Goal: Task Accomplishment & Management: Manage account settings

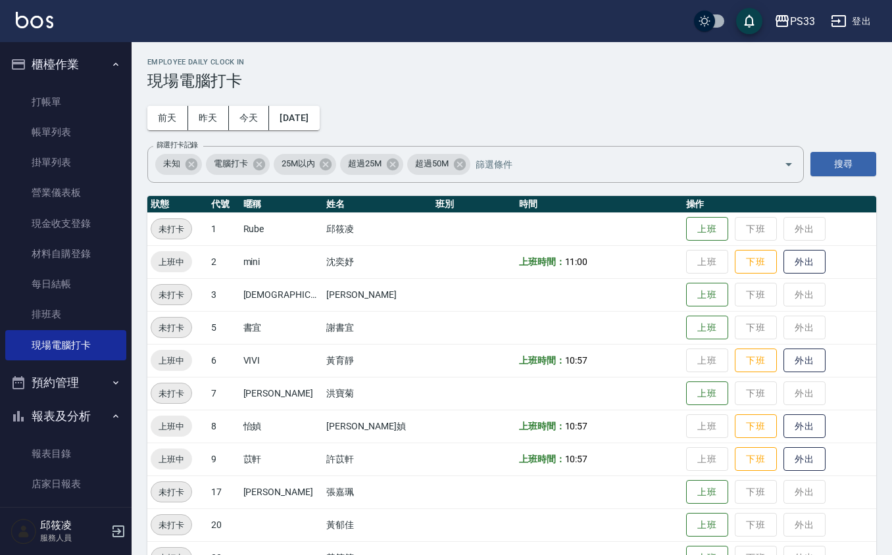
click at [66, 85] on ul "打帳單 帳單列表 掛單列表 營業儀表板 現金收支登錄 材料自購登錄 每日結帳 排班表 現場電腦打卡" at bounding box center [65, 224] width 121 height 284
click at [66, 89] on link "打帳單" at bounding box center [65, 102] width 121 height 30
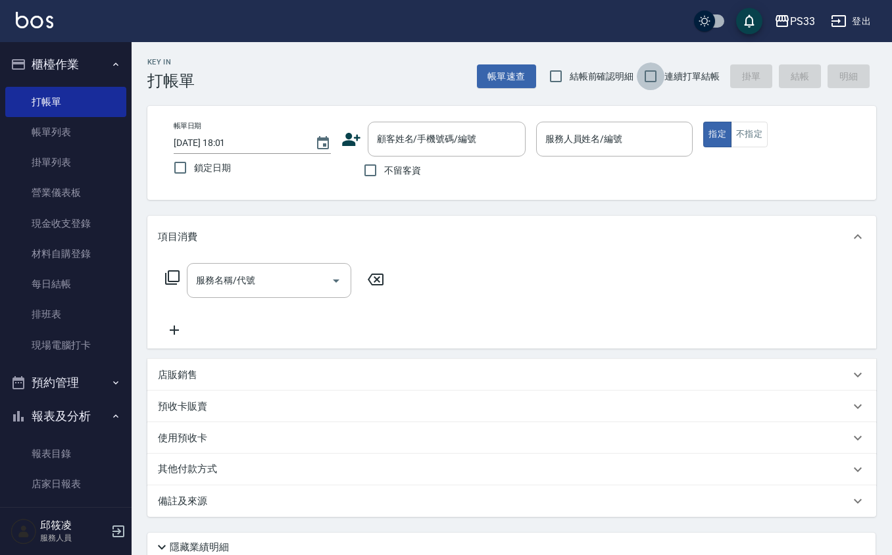
click at [656, 72] on input "連續打單結帳" at bounding box center [651, 76] width 28 height 28
checkbox input "true"
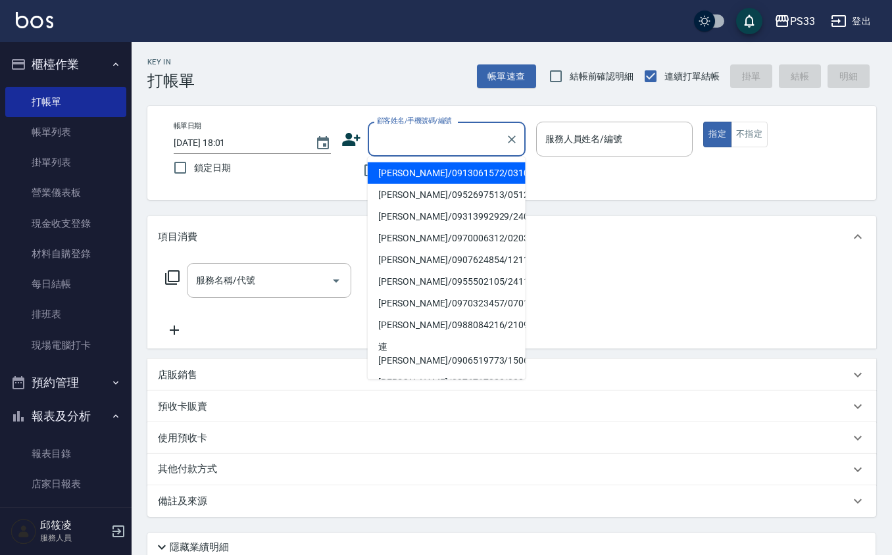
click at [466, 143] on input "顧客姓名/手機號碼/編號" at bounding box center [437, 139] width 126 height 23
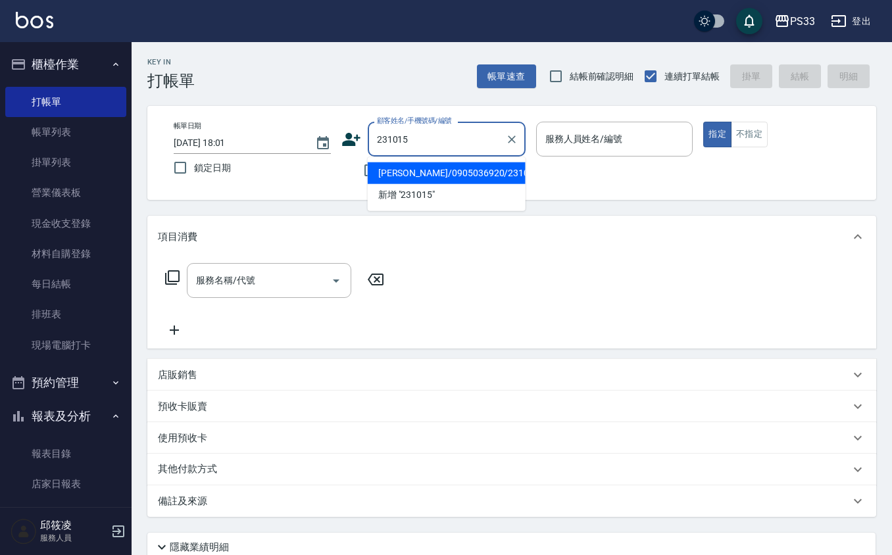
type input "[PERSON_NAME]/0905036920/231015"
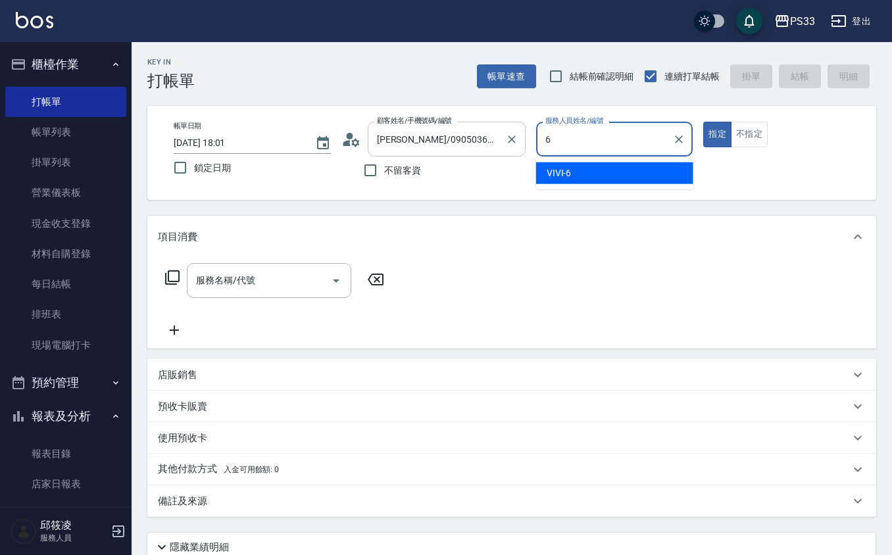
type input "VIVI-6"
type button "true"
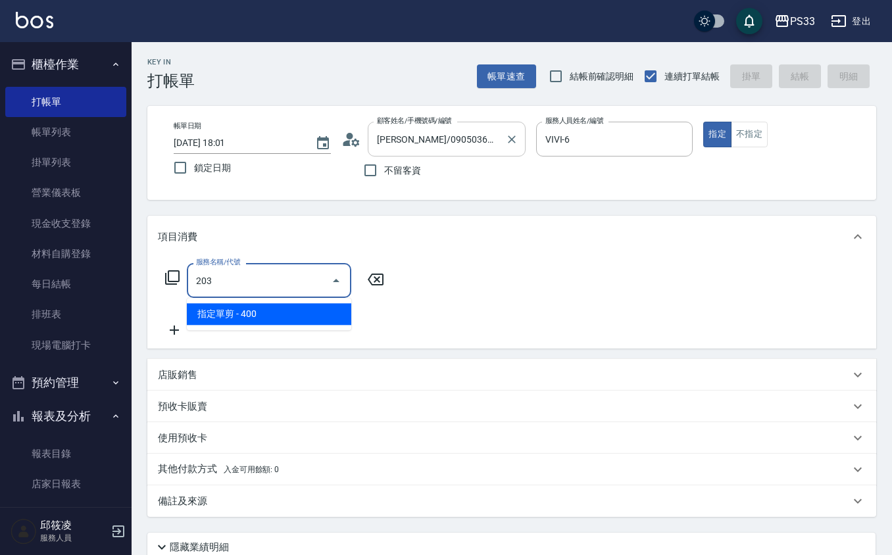
type input "指定單剪(203)"
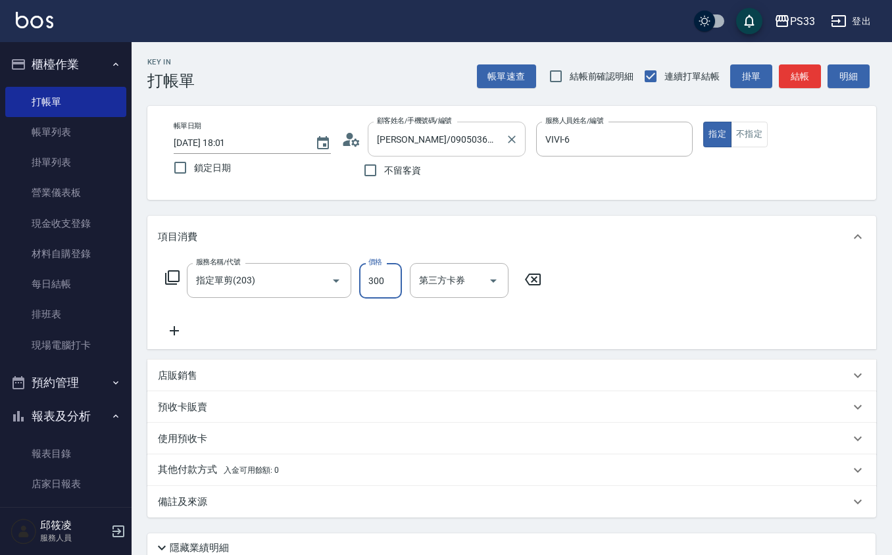
type input "300"
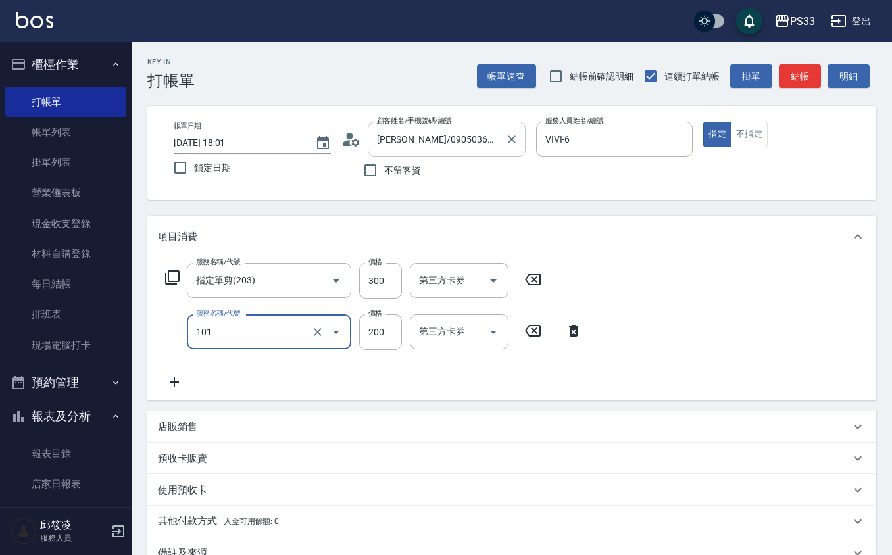
type input "洗髮(101)"
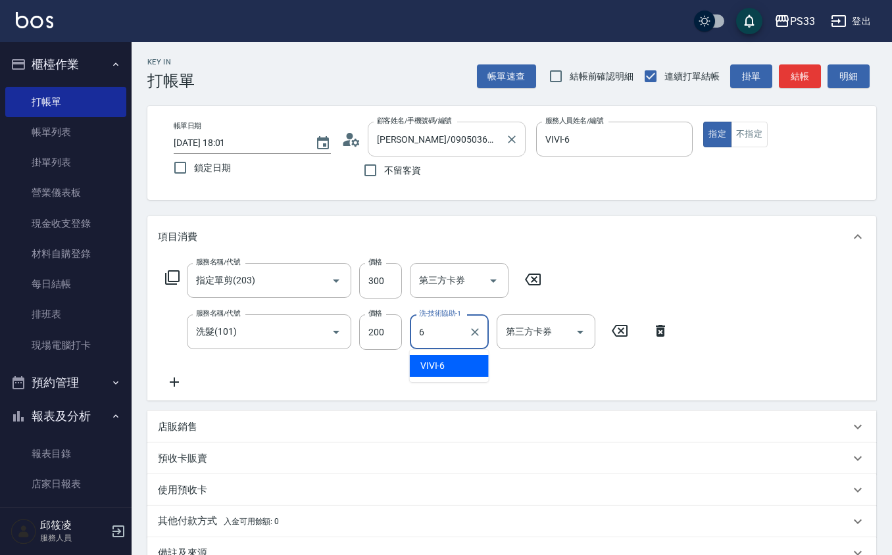
type input "VIVI-6"
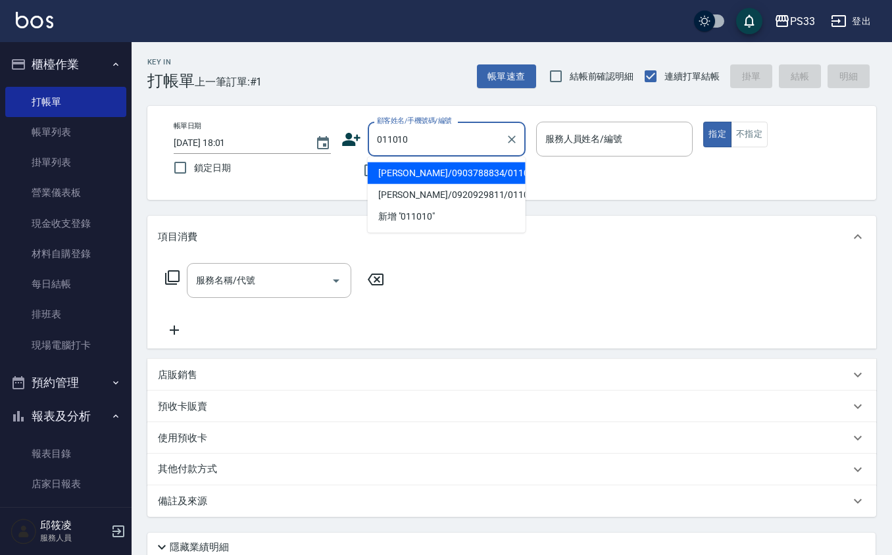
type input "[PERSON_NAME]/0903788834/011010"
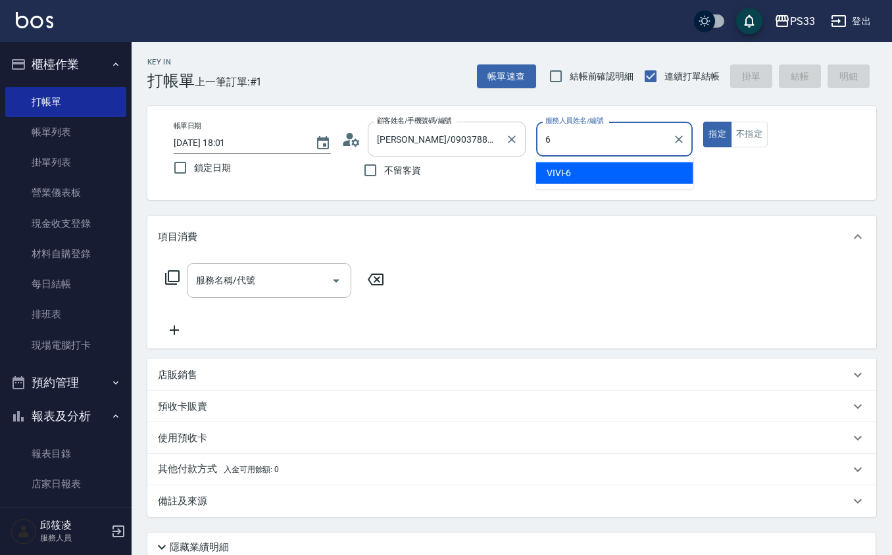
type input "VIVI-6"
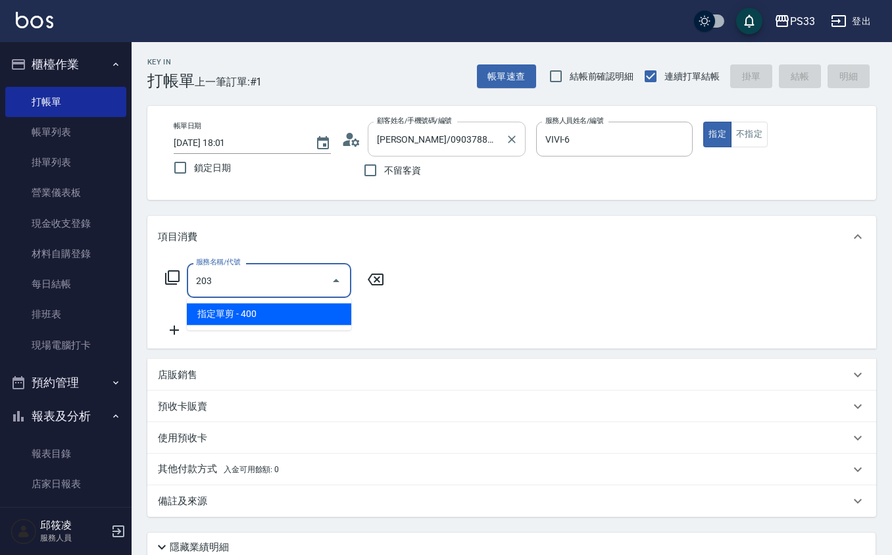
type input "指定單剪(203)"
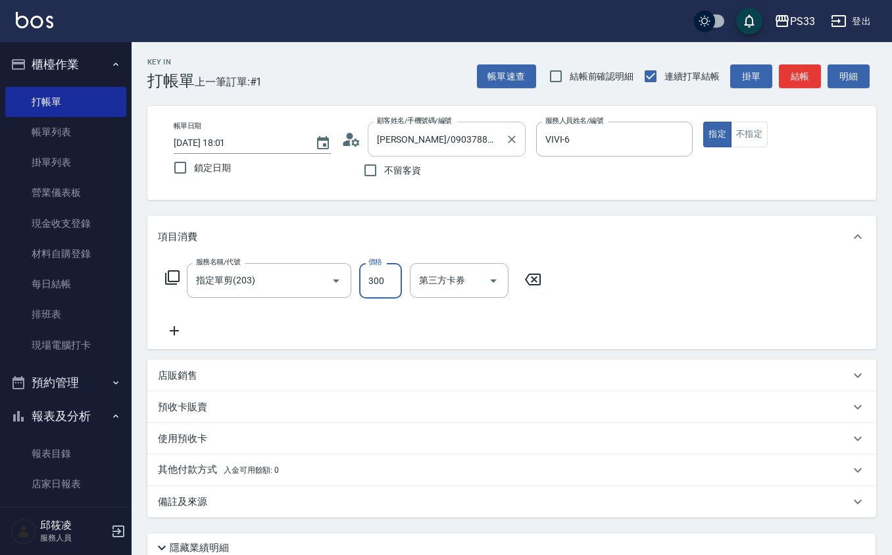
type input "300"
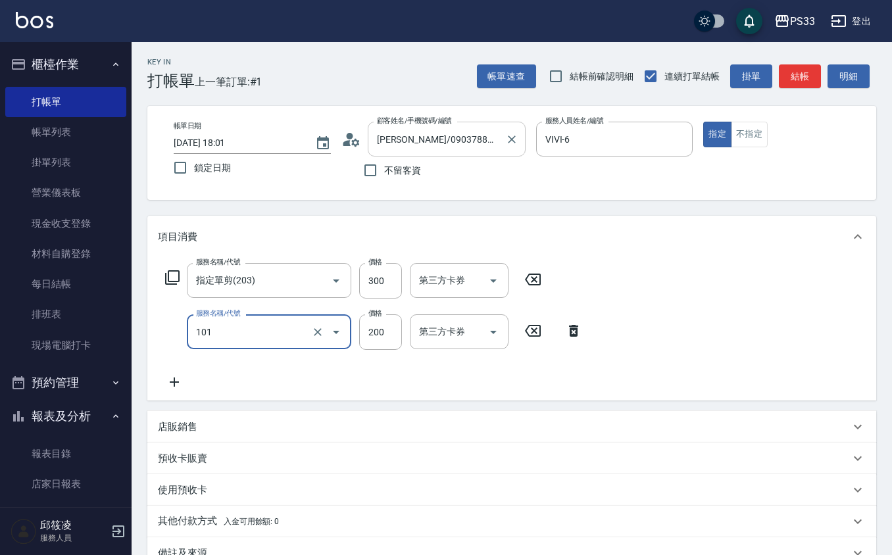
type input "洗髮(101)"
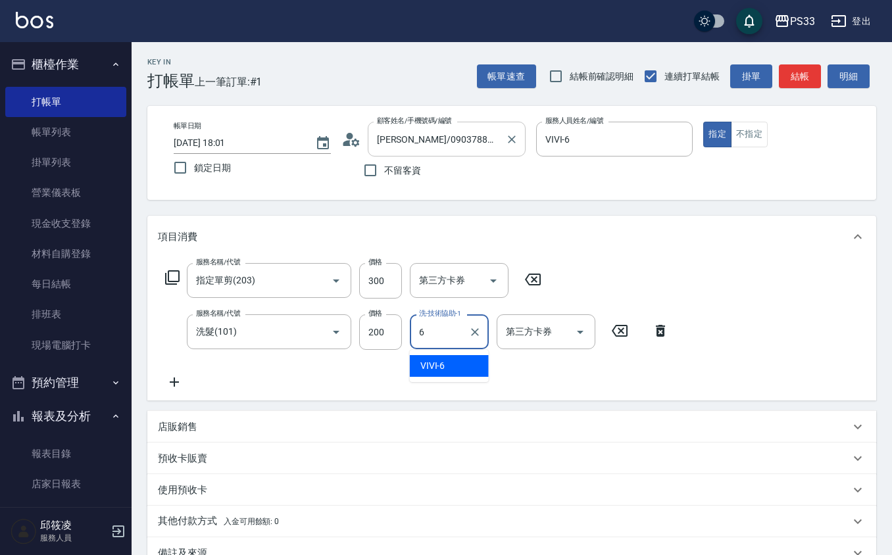
type input "VIVI-6"
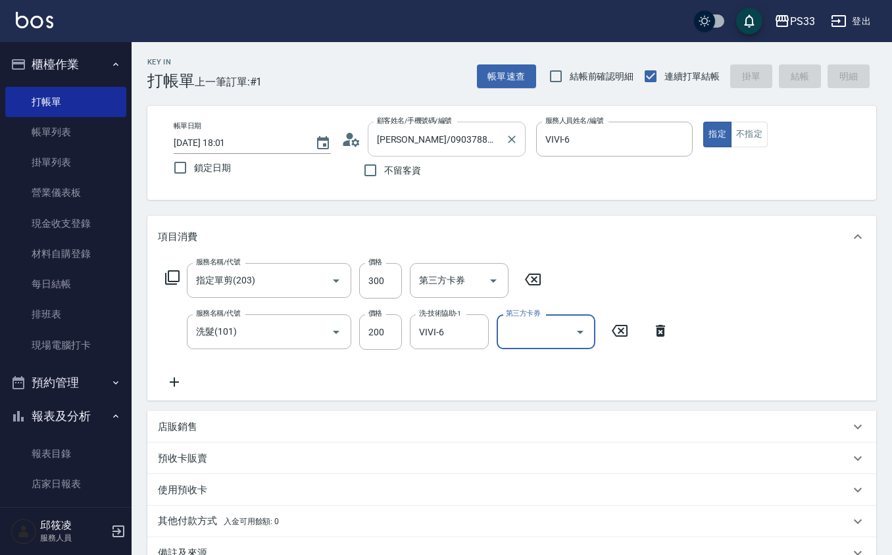
type input "[DATE] 18:02"
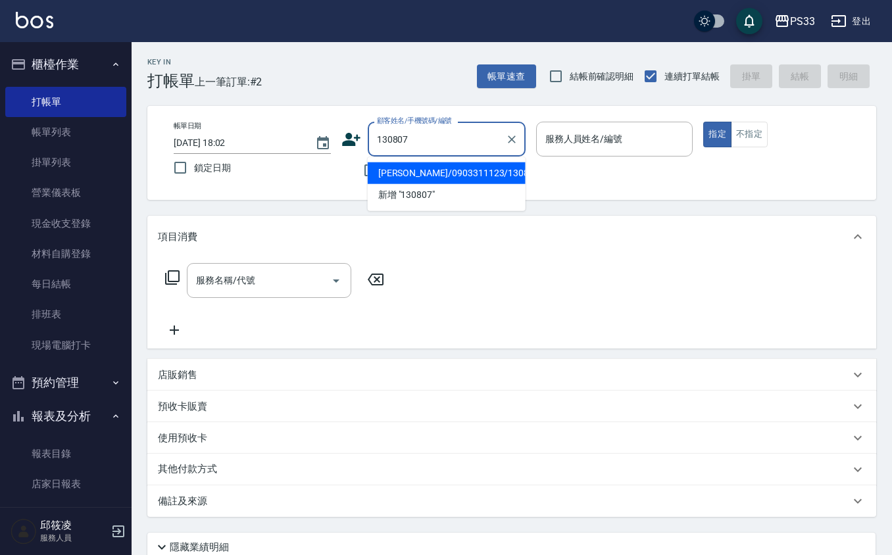
type input "[PERSON_NAME]/0903311123/130807"
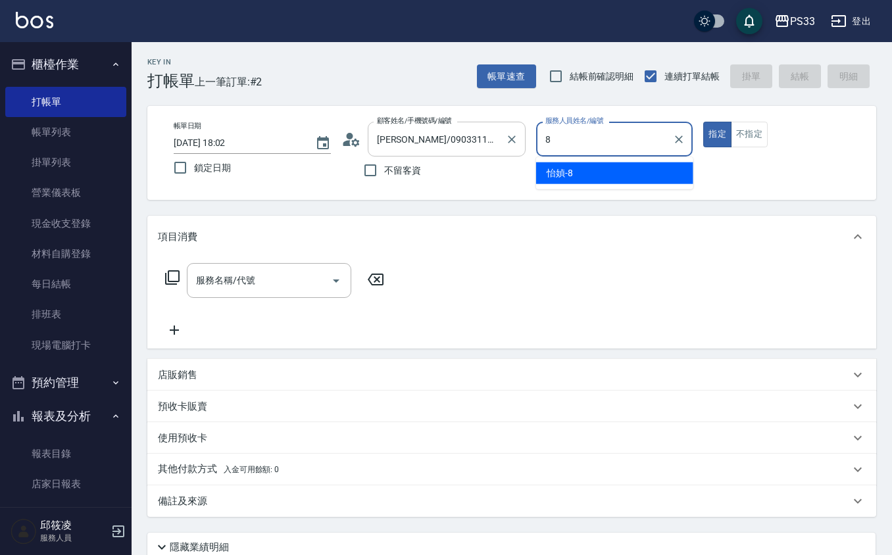
type input "怡媜-8"
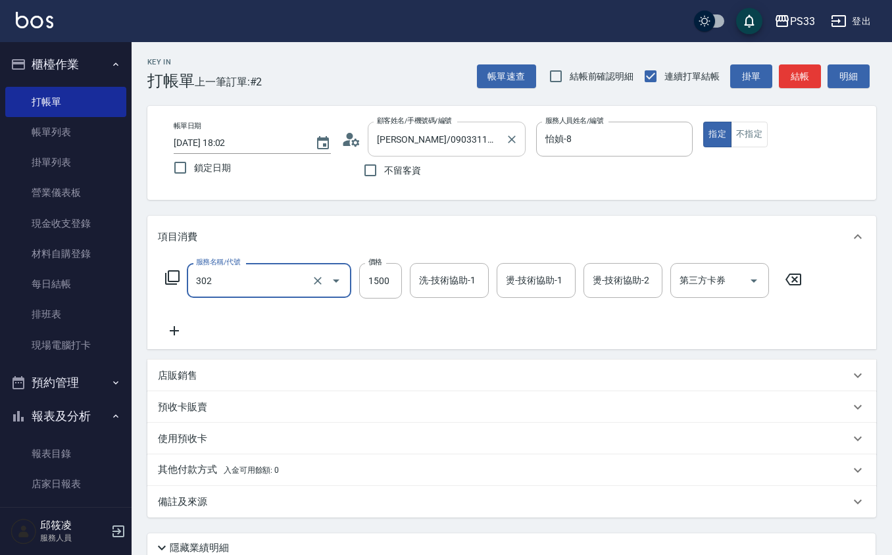
type input "設計燙髮(302)"
type input "1299"
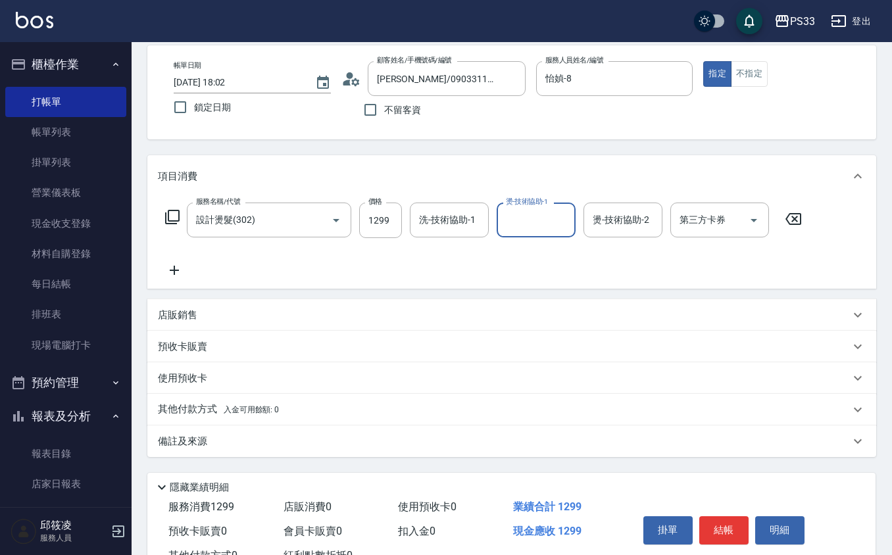
scroll to position [87, 0]
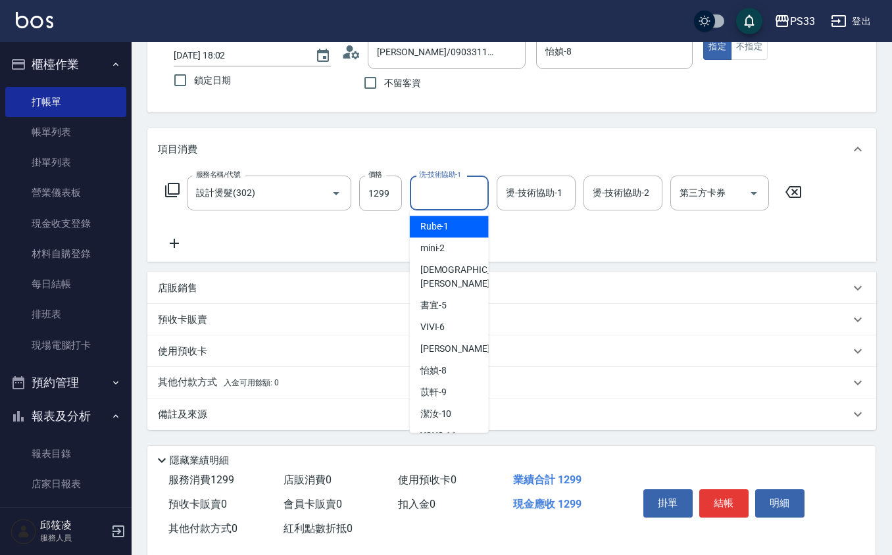
click at [447, 182] on div "洗-技術協助-1 洗-技術協助-1" at bounding box center [449, 193] width 79 height 35
type input "苡軒-9"
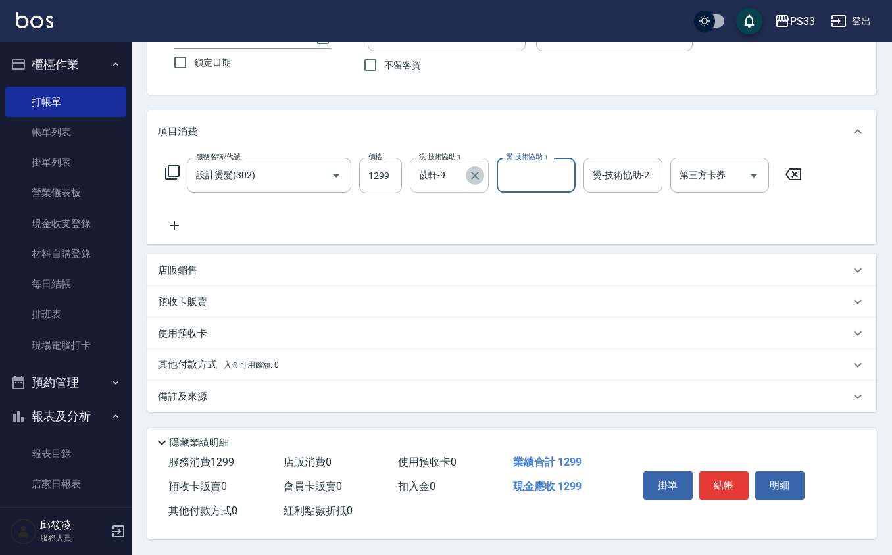
click at [479, 176] on icon "Clear" at bounding box center [474, 175] width 13 height 13
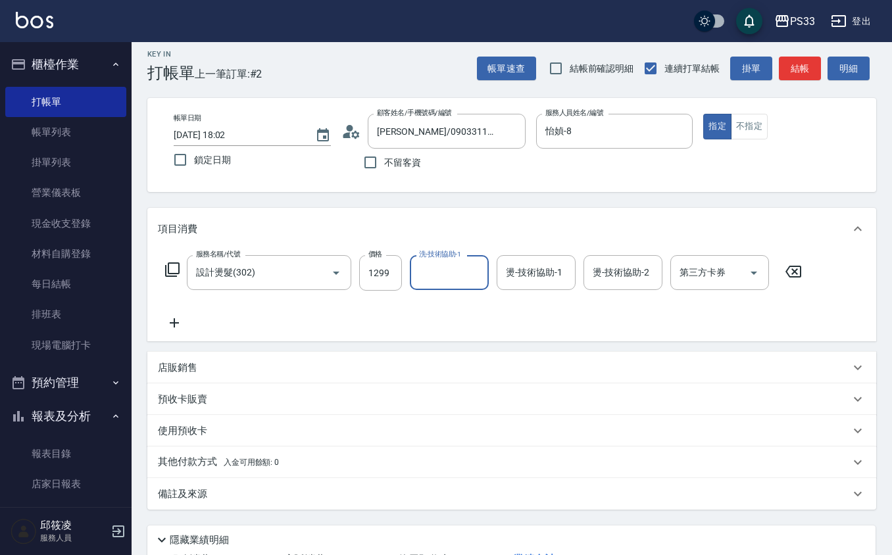
scroll to position [0, 0]
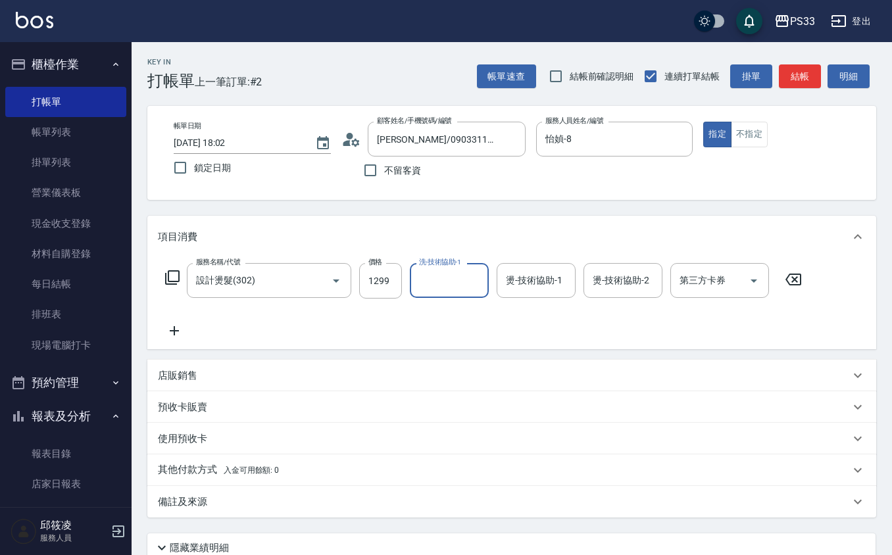
type input "9"
type input "怡媜-8"
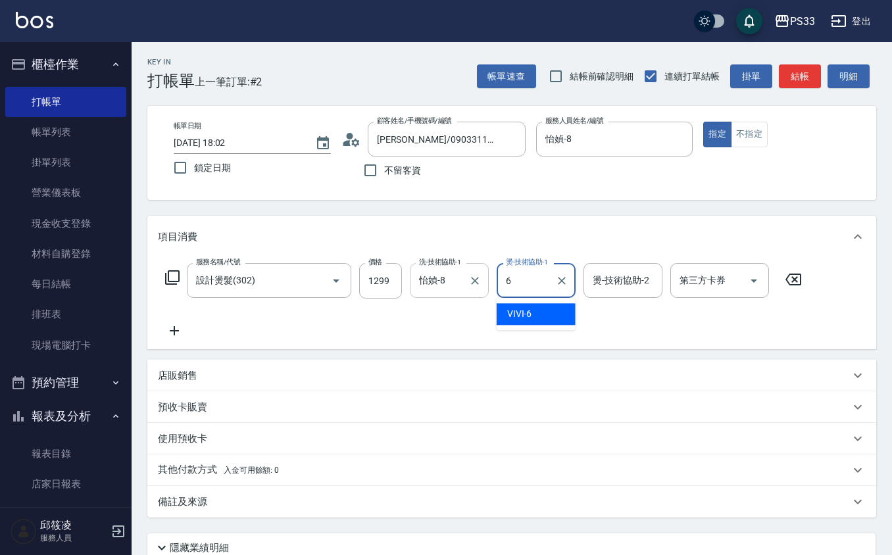
type input "VIVI-6"
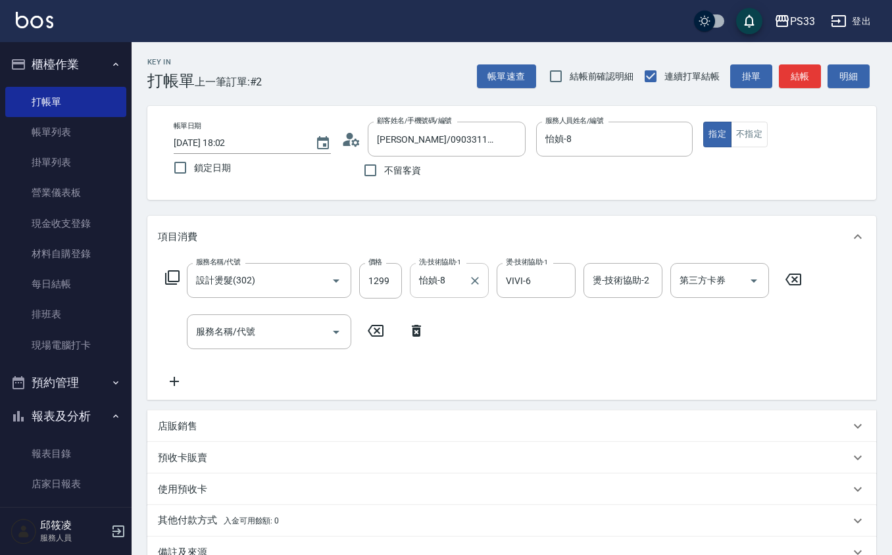
click at [234, 416] on div "店販銷售" at bounding box center [511, 426] width 729 height 32
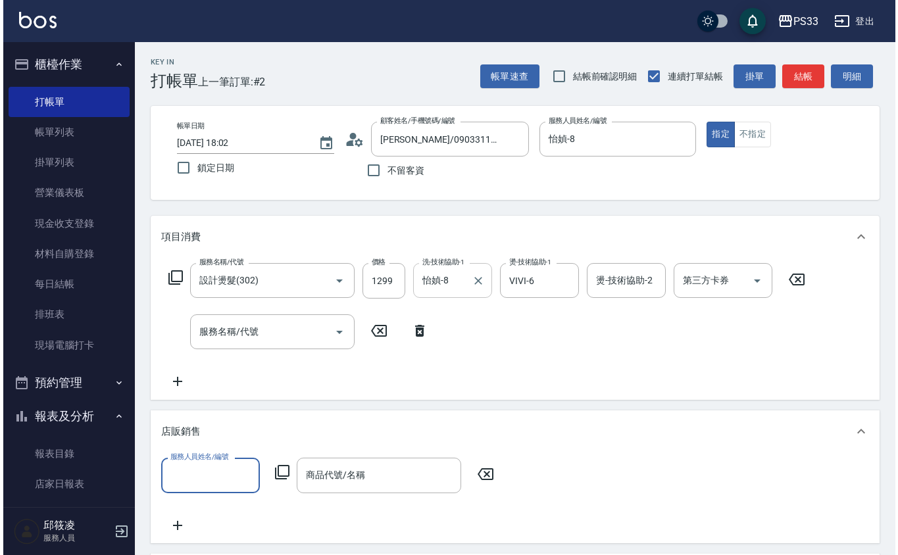
scroll to position [1, 0]
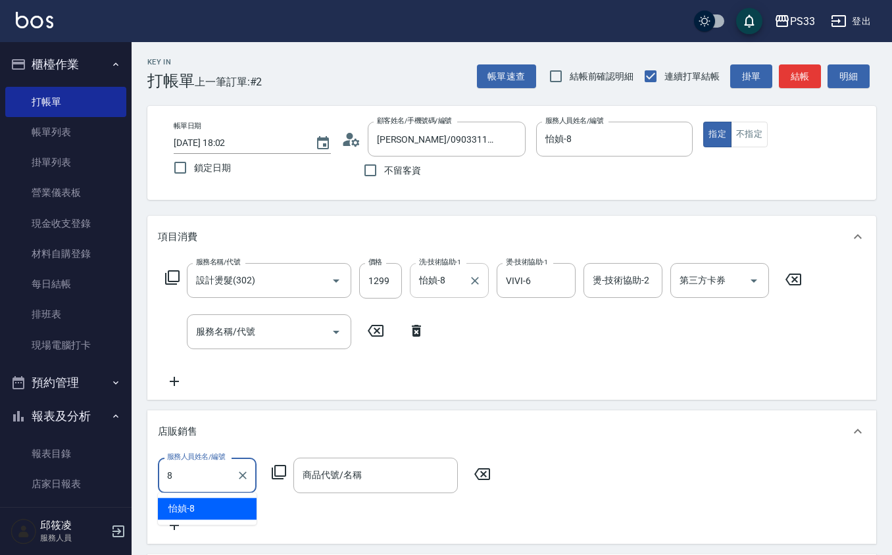
type input "怡媜-8"
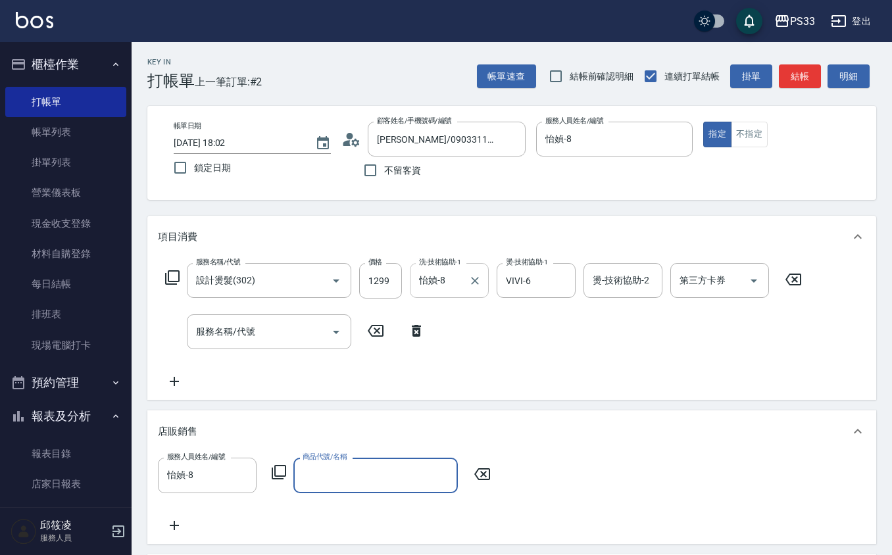
click at [288, 474] on div "服務人員姓名/編號 怡媜-8 服務人員姓名/編號 商品代號/名稱 商品代號/名稱" at bounding box center [328, 475] width 341 height 35
click at [284, 474] on icon at bounding box center [279, 472] width 16 height 16
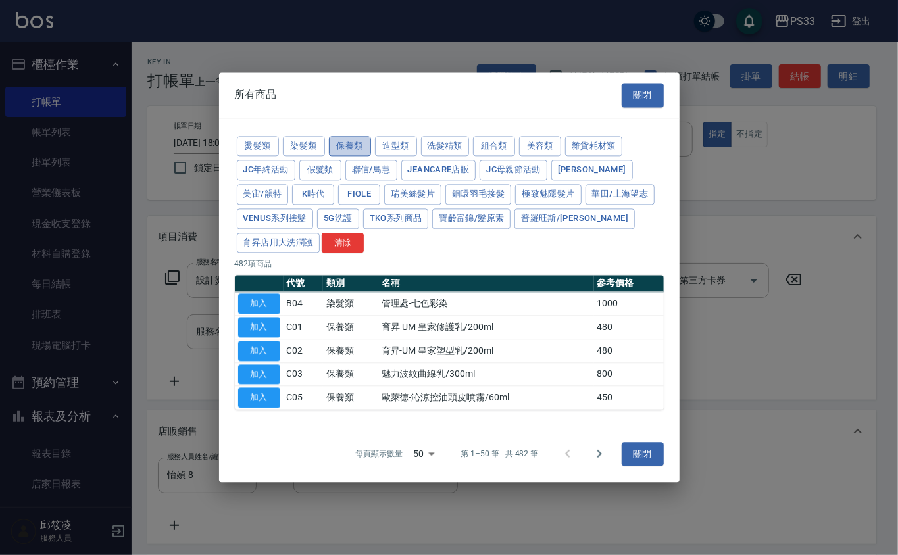
click at [356, 143] on button "保養類" at bounding box center [350, 146] width 42 height 20
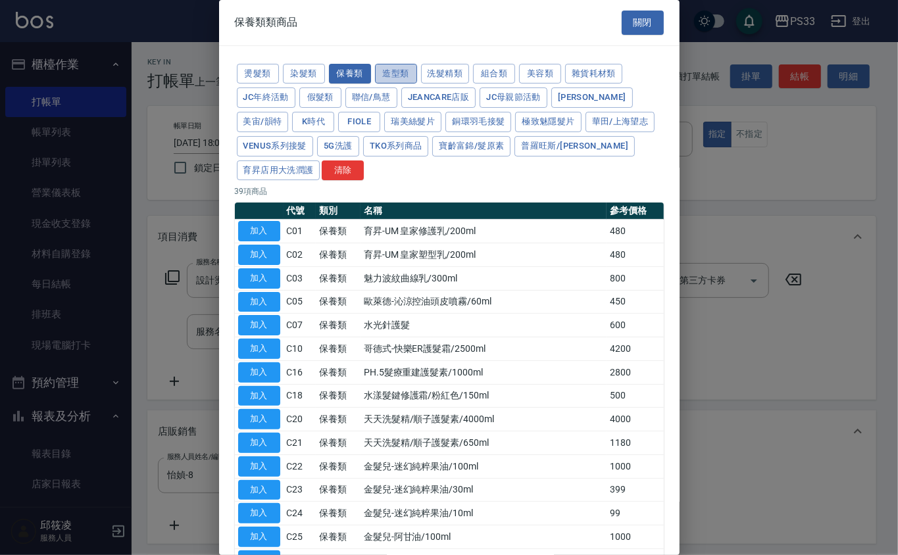
click at [384, 66] on button "造型類" at bounding box center [396, 74] width 42 height 20
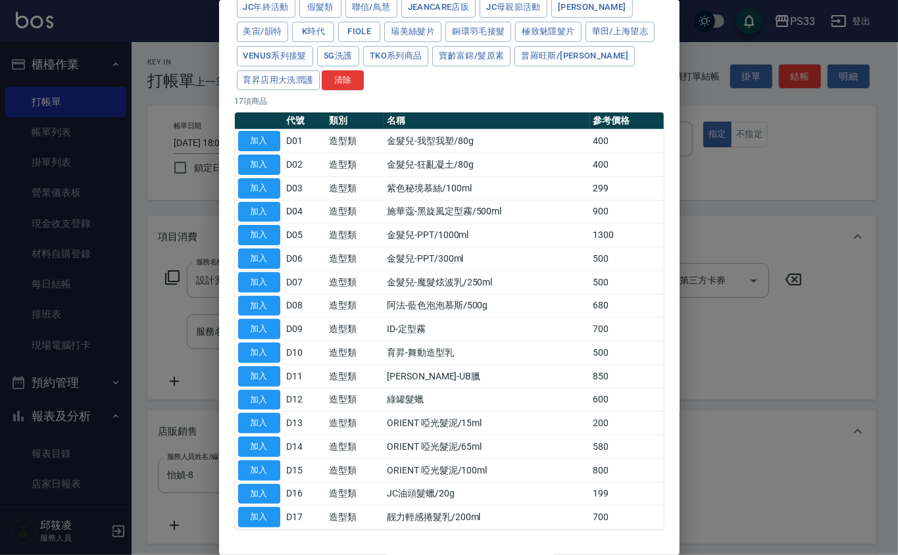
scroll to position [0, 0]
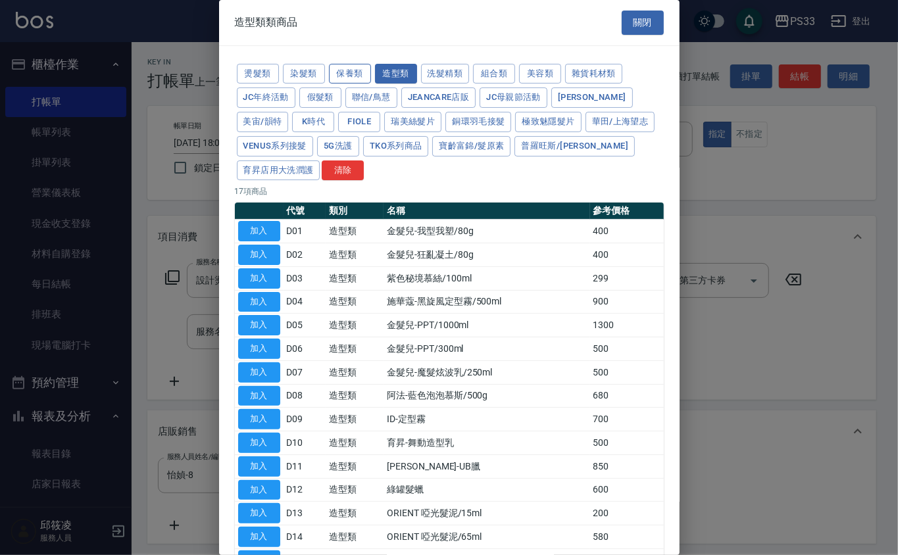
click at [356, 68] on button "保養類" at bounding box center [350, 74] width 42 height 20
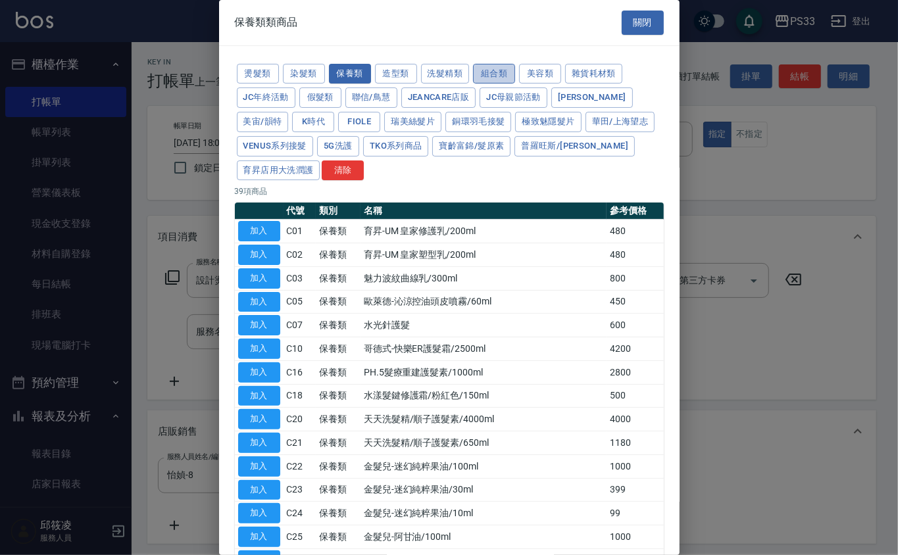
click at [485, 76] on button "組合類" at bounding box center [494, 74] width 42 height 20
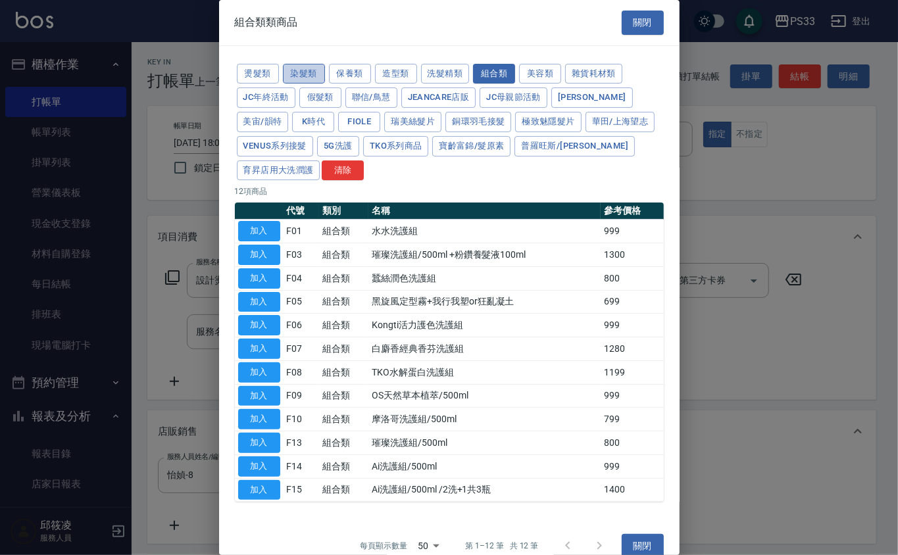
click at [308, 66] on button "染髮類" at bounding box center [304, 74] width 42 height 20
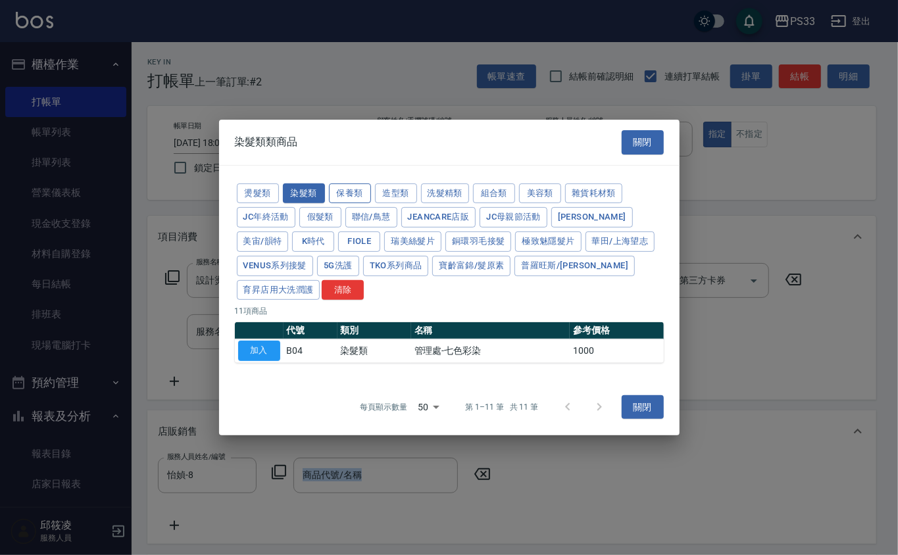
click at [354, 185] on button "保養類" at bounding box center [350, 193] width 42 height 20
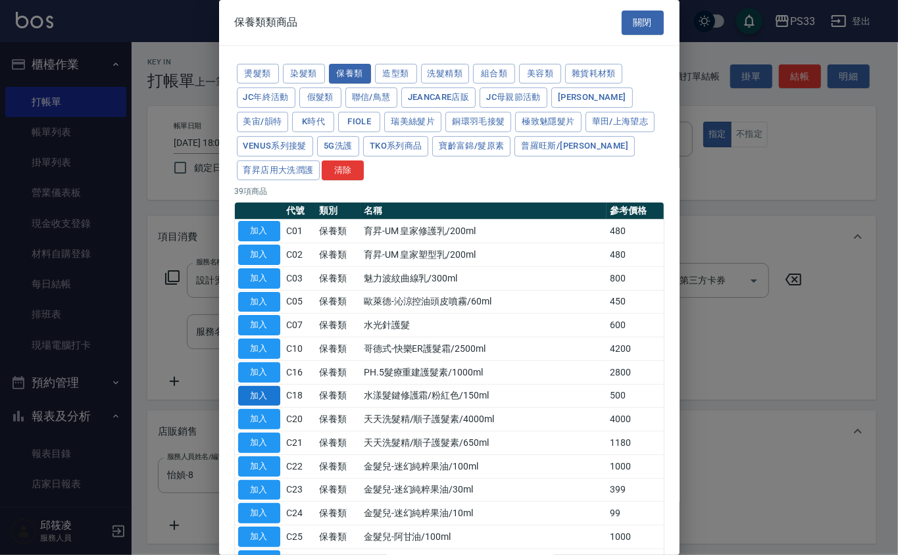
click at [272, 405] on button "加入" at bounding box center [259, 396] width 42 height 20
type input "水漾髮鍵修護霜/粉紅色/150ml"
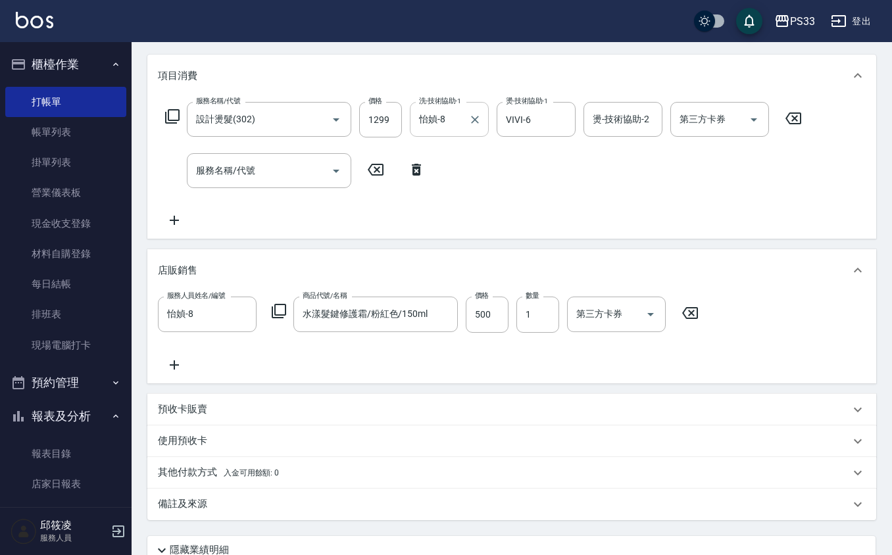
scroll to position [175, 0]
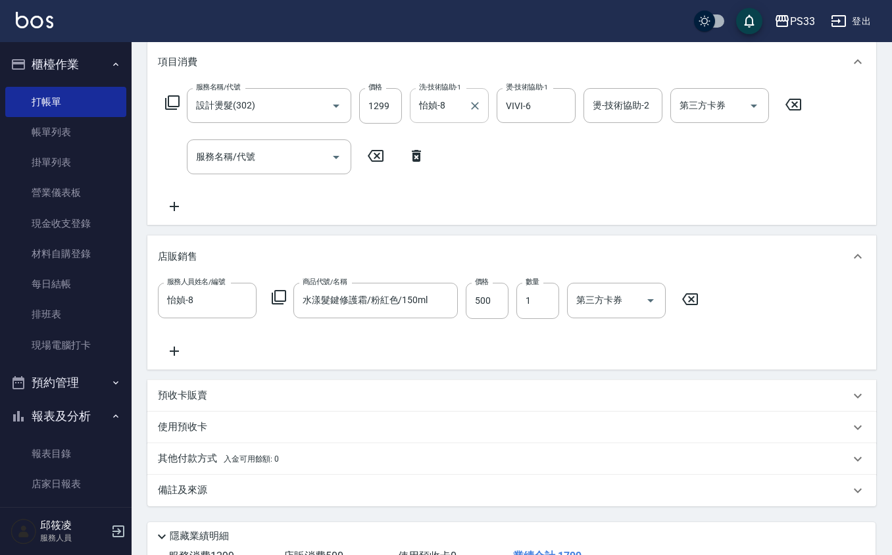
type input "[DATE] 18:03"
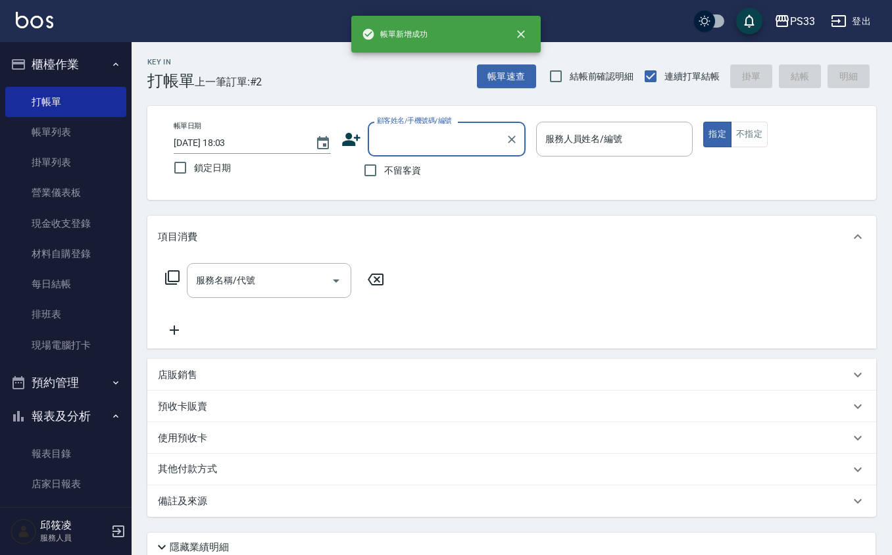
scroll to position [0, 0]
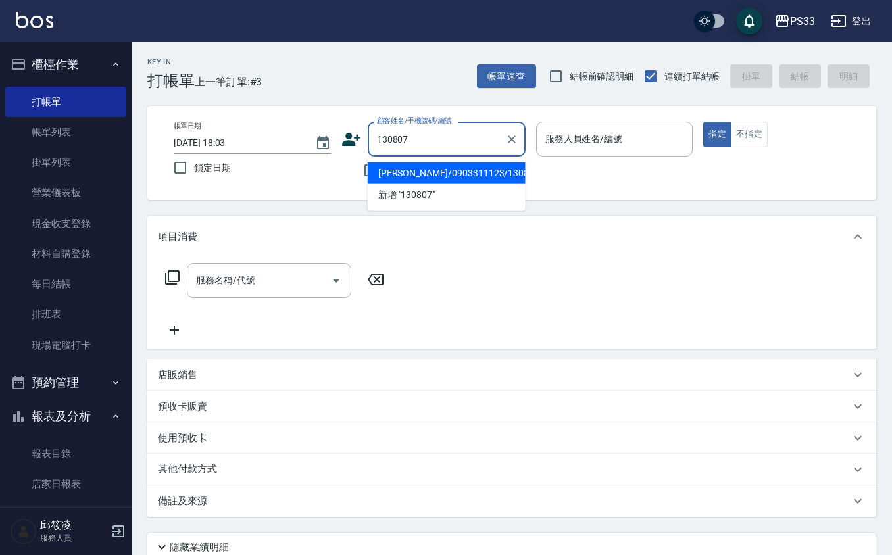
type input "[PERSON_NAME]/0903311123/130807"
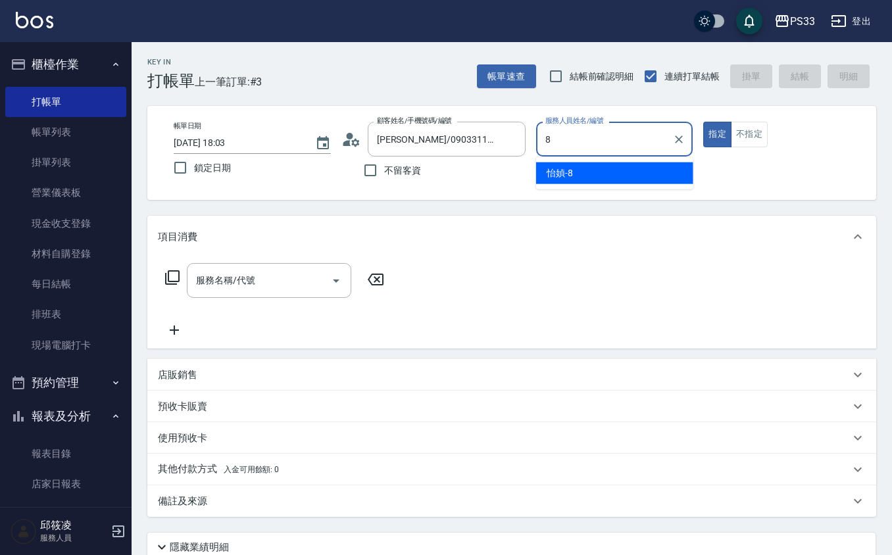
type input "怡媜-8"
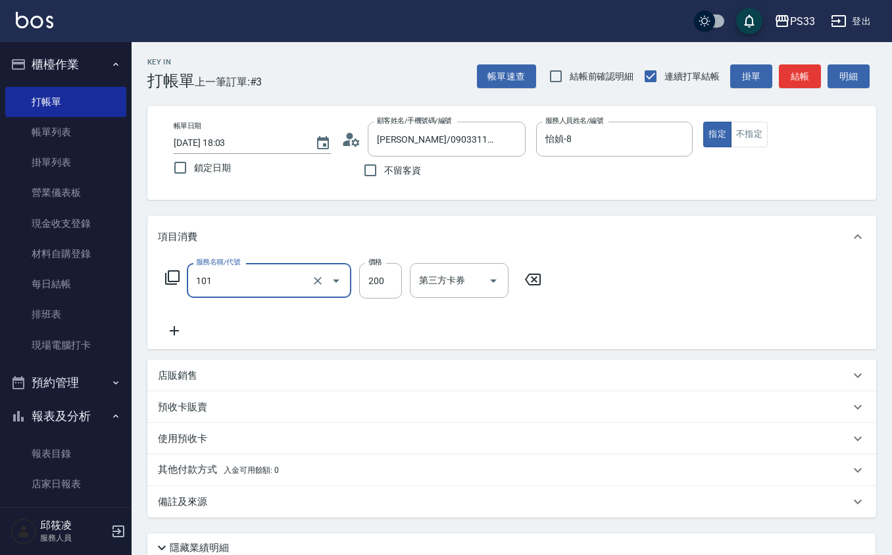
type input "洗髮(101)"
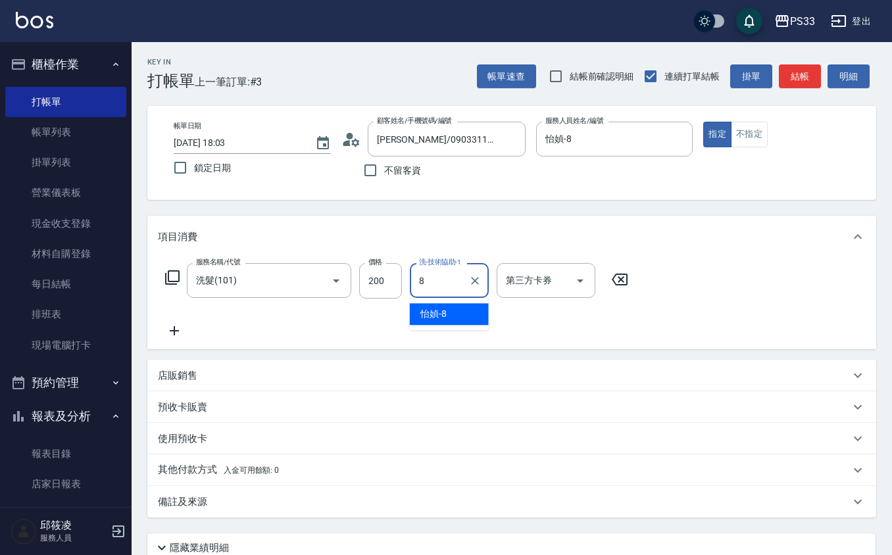
type input "怡媜-8"
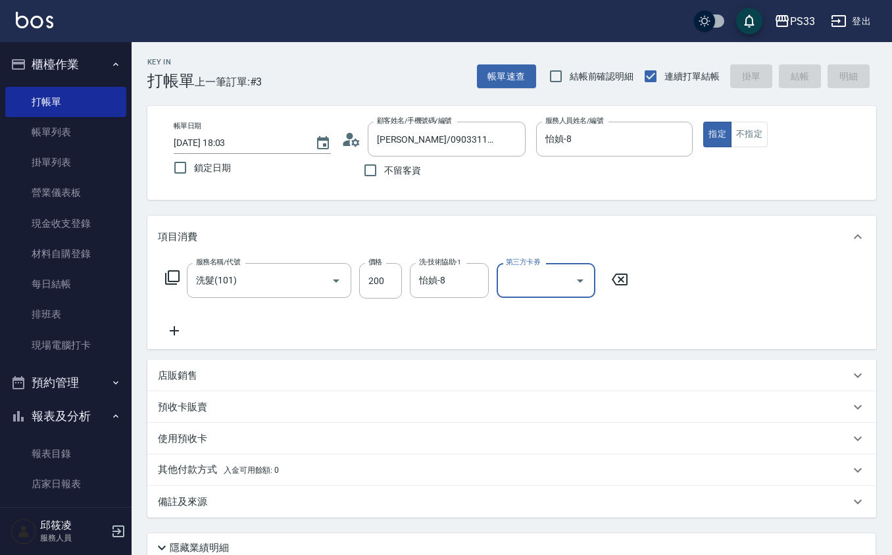
type input "[DATE] 18:04"
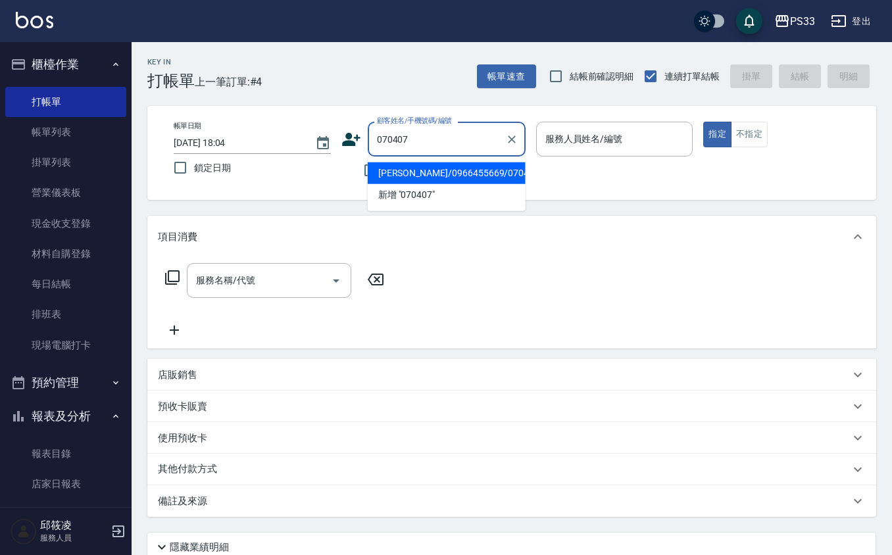
type input "[PERSON_NAME]/0966455669/070407"
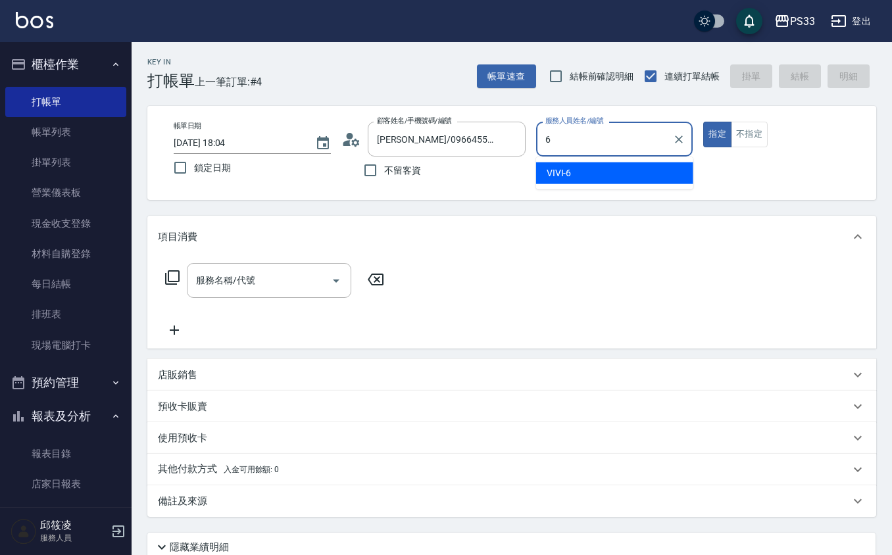
type input "VIVI-6"
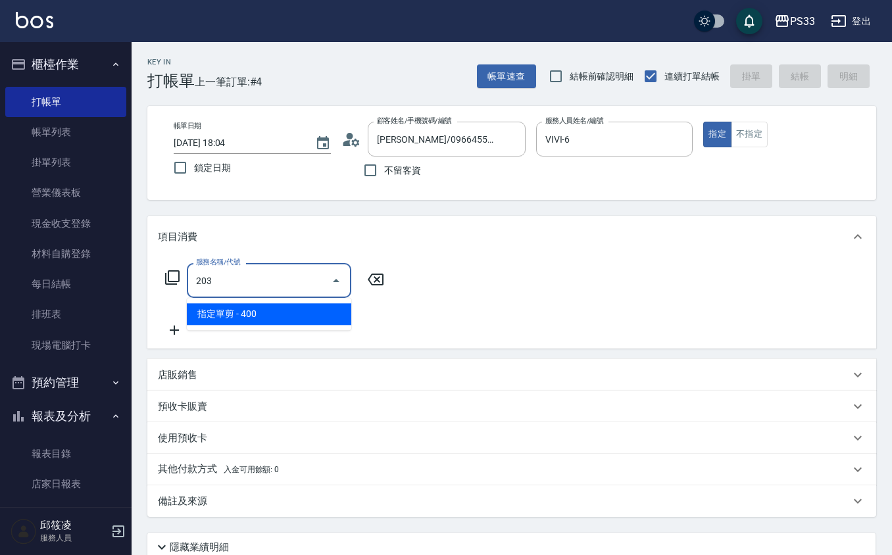
type input "指定單剪(203)"
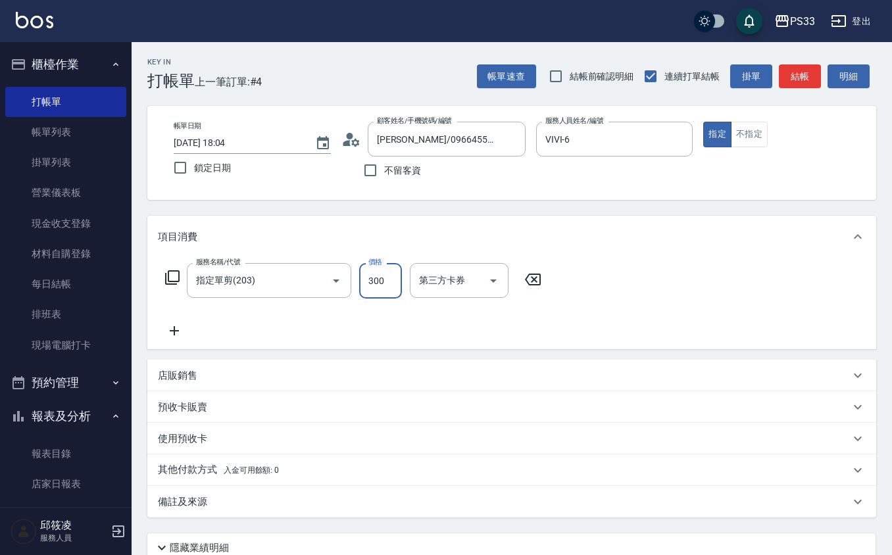
type input "300"
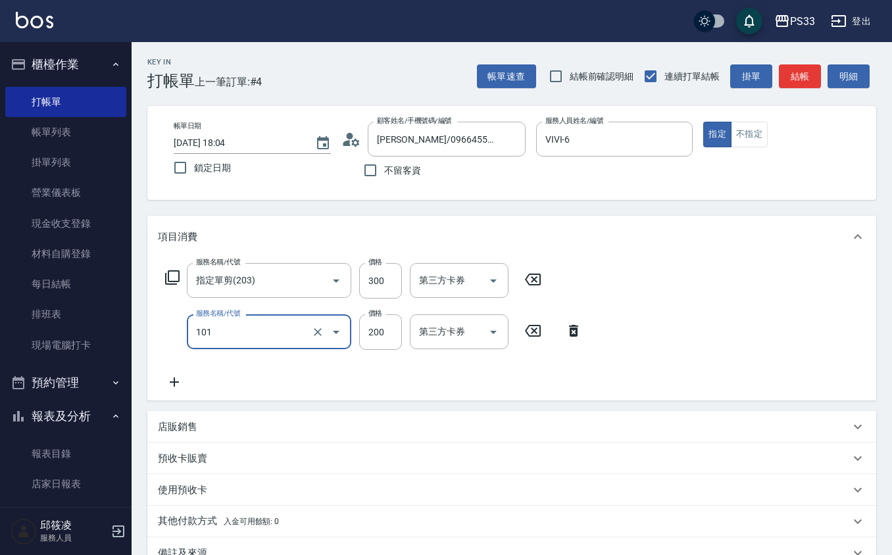
type input "洗髮(101)"
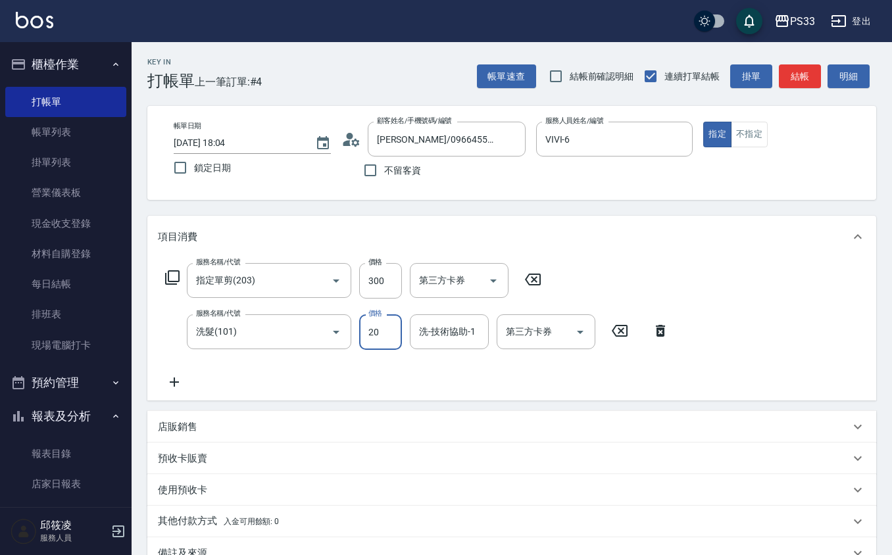
type input "200"
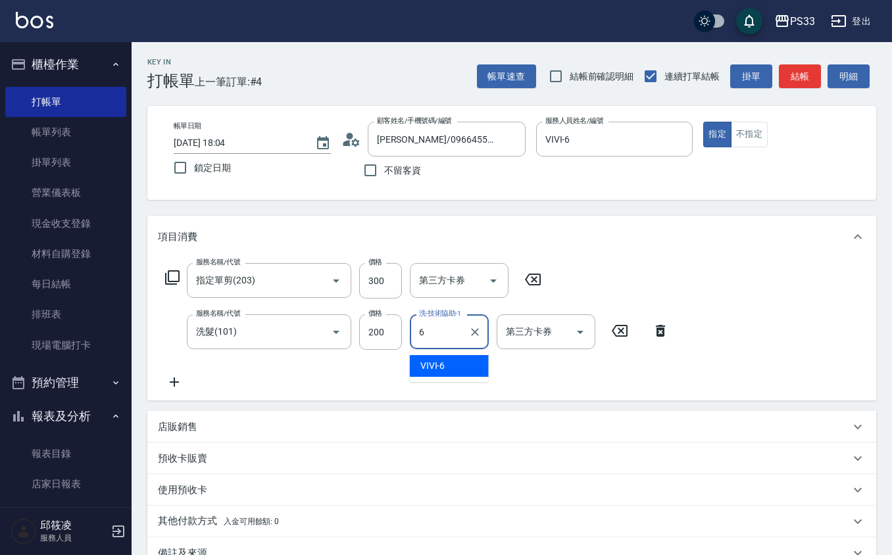
type input "VIVI-6"
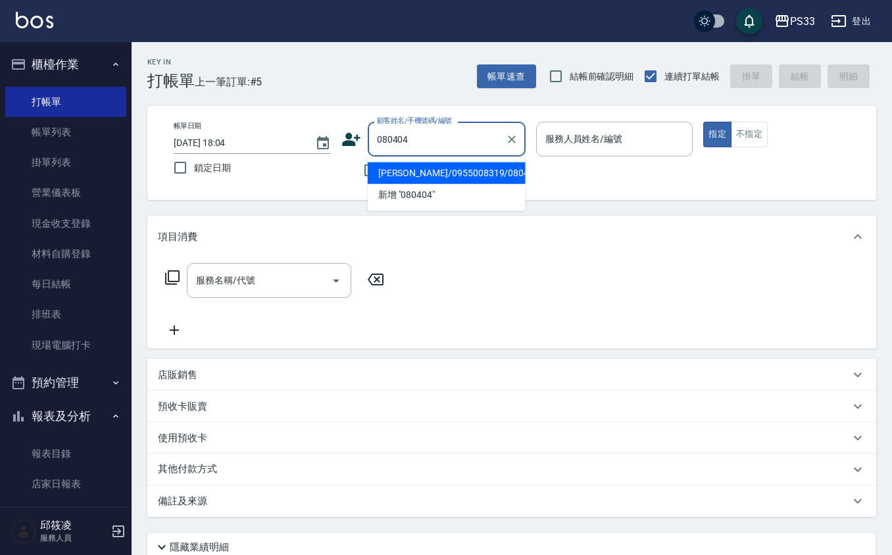
type input "[PERSON_NAME]/0955008319/080404"
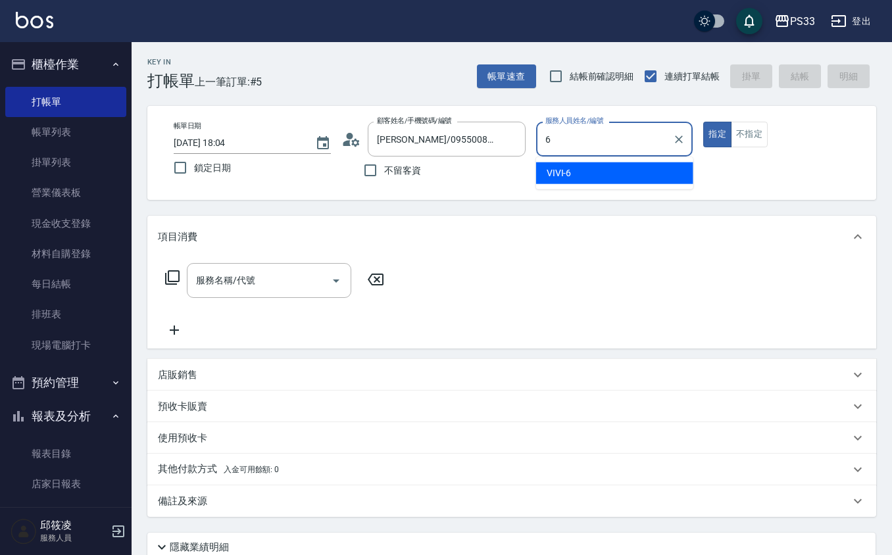
type input "VIVI-6"
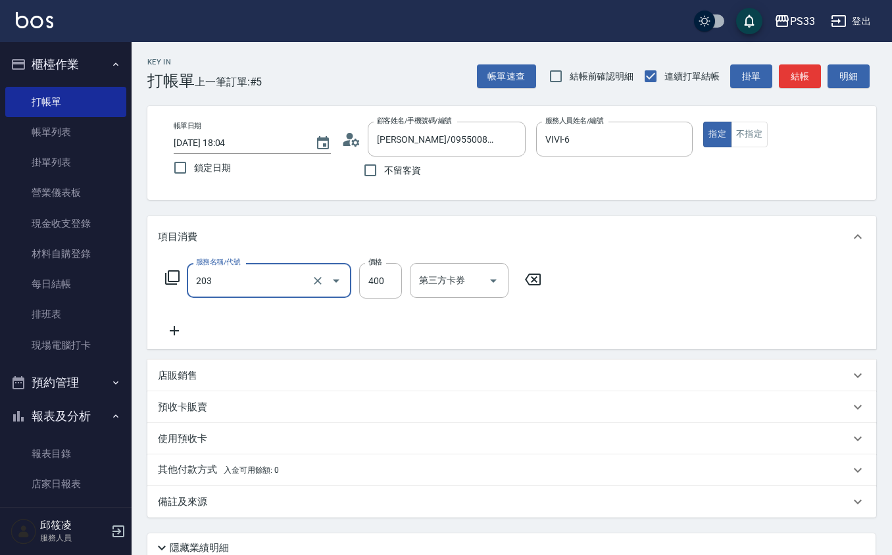
type input "指定單剪(203)"
type input "300"
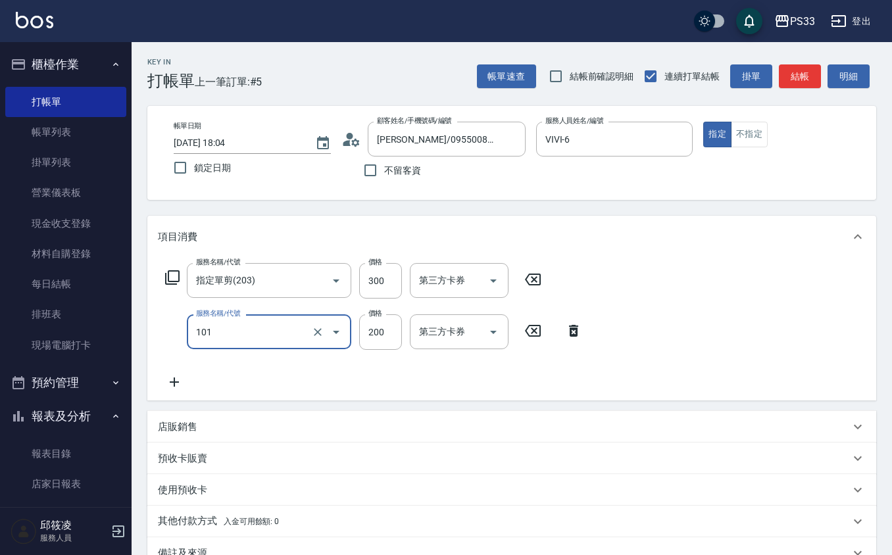
type input "洗髮(101)"
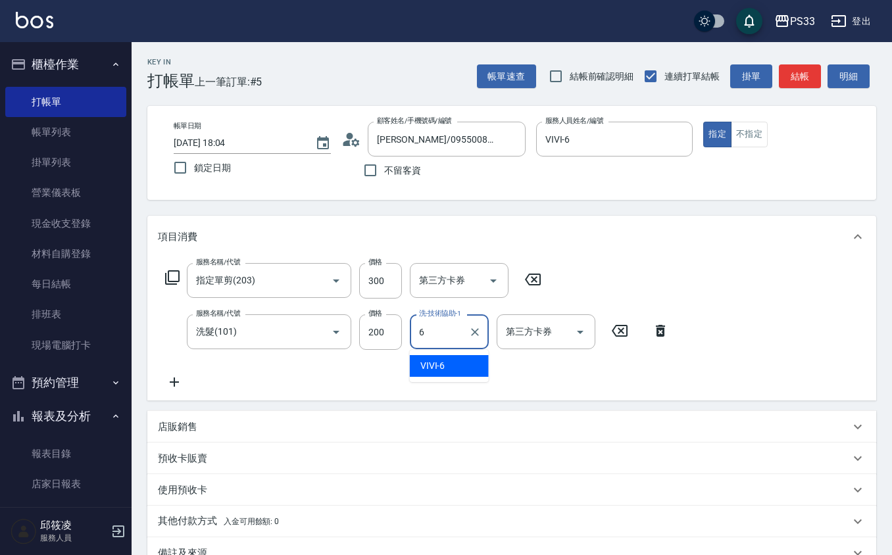
type input "VIVI-6"
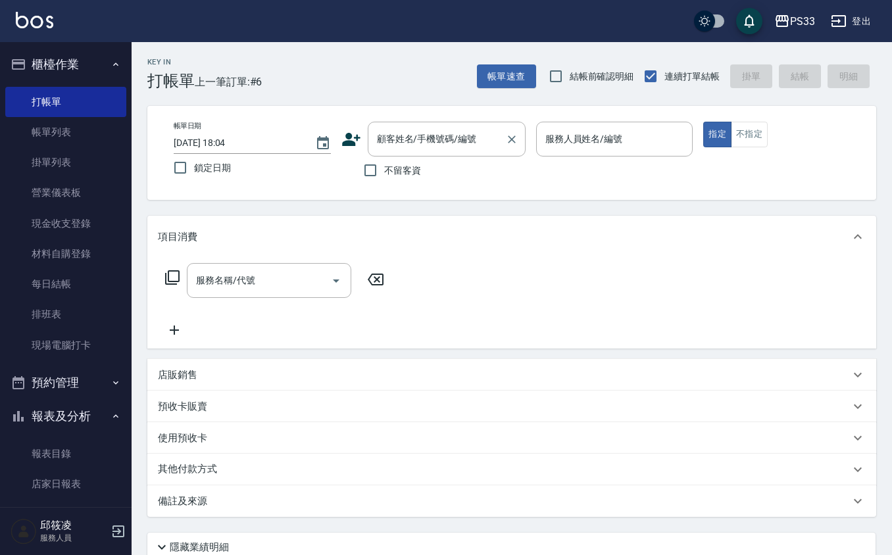
click at [433, 143] on input "顧客姓名/手機號碼/編號" at bounding box center [437, 139] width 126 height 23
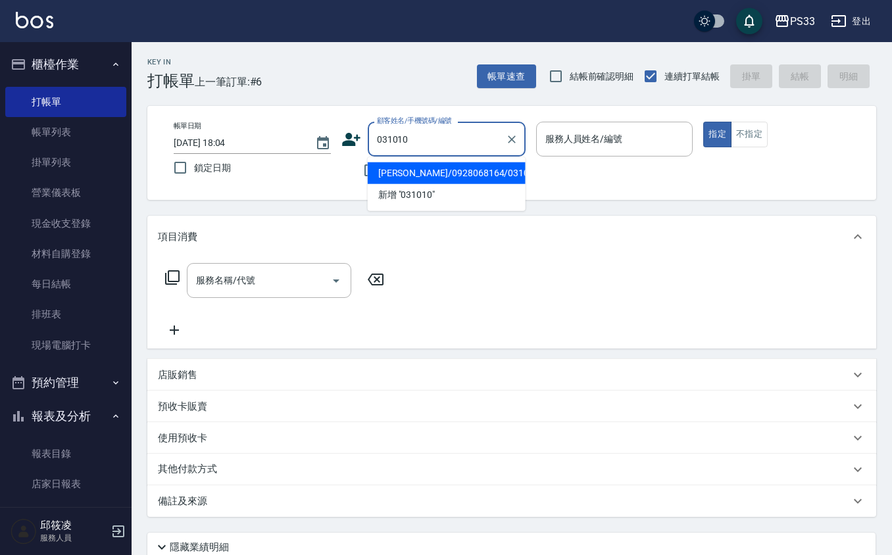
type input "[PERSON_NAME]/0928068164/031010"
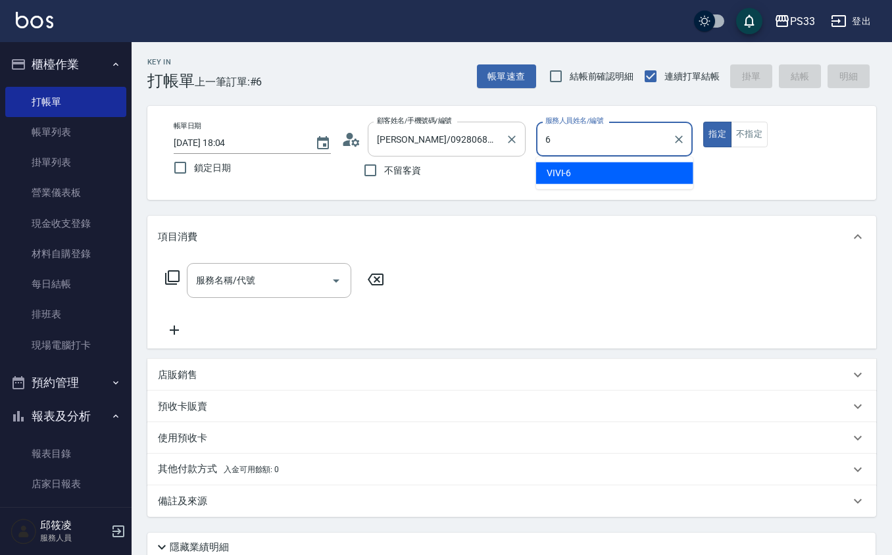
type input "VIVI-6"
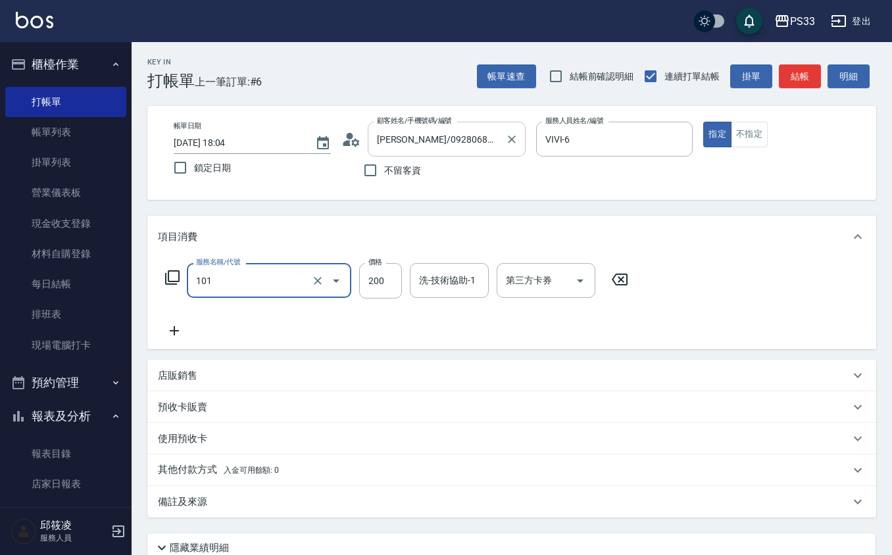
type input "洗髮(101)"
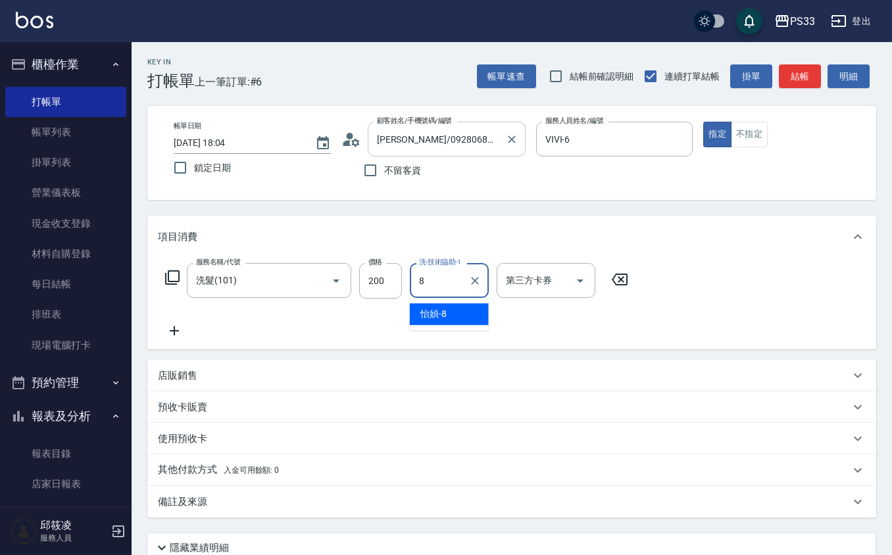
type input "怡媜-8"
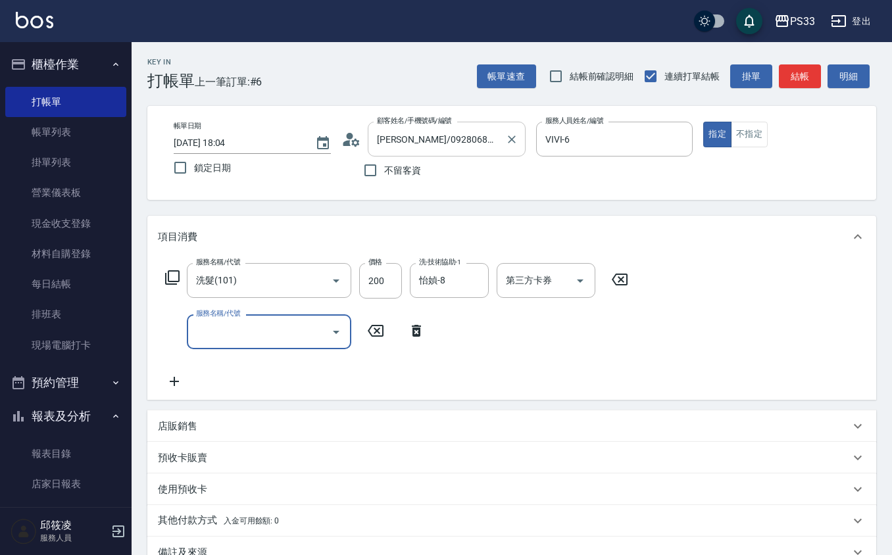
type input "7"
type input "潤絲(801)"
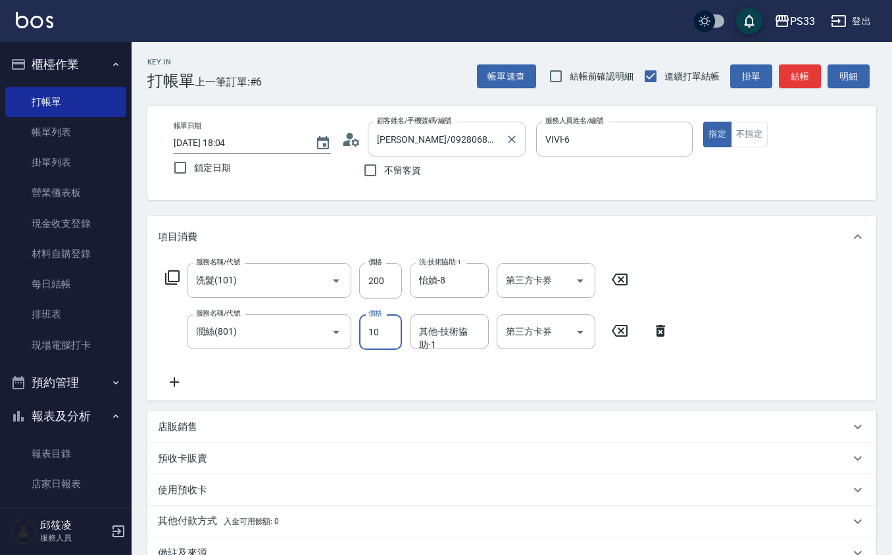
type input "10"
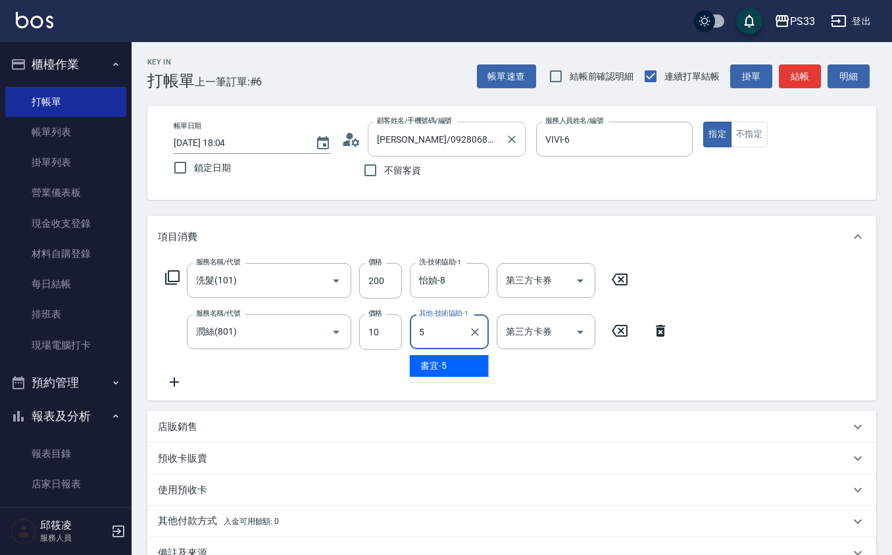
type input "書宜-5"
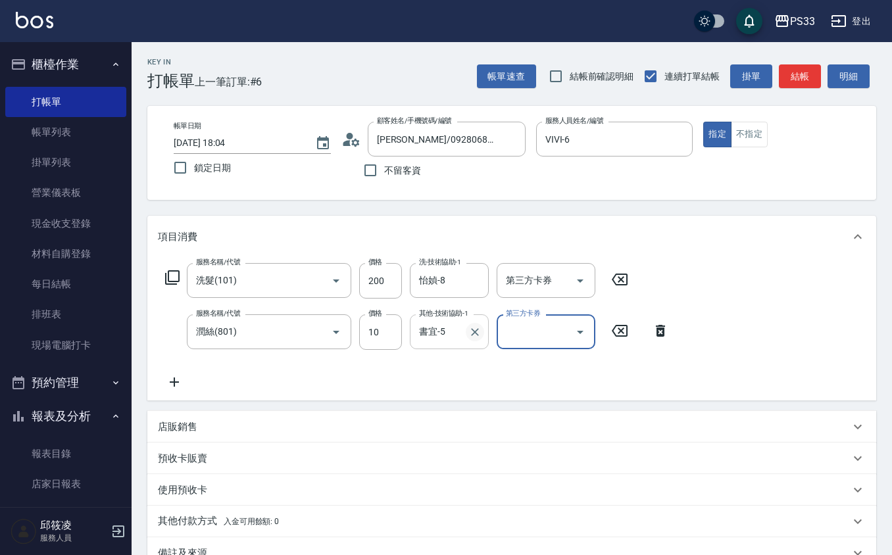
click at [474, 328] on icon "Clear" at bounding box center [474, 332] width 13 height 13
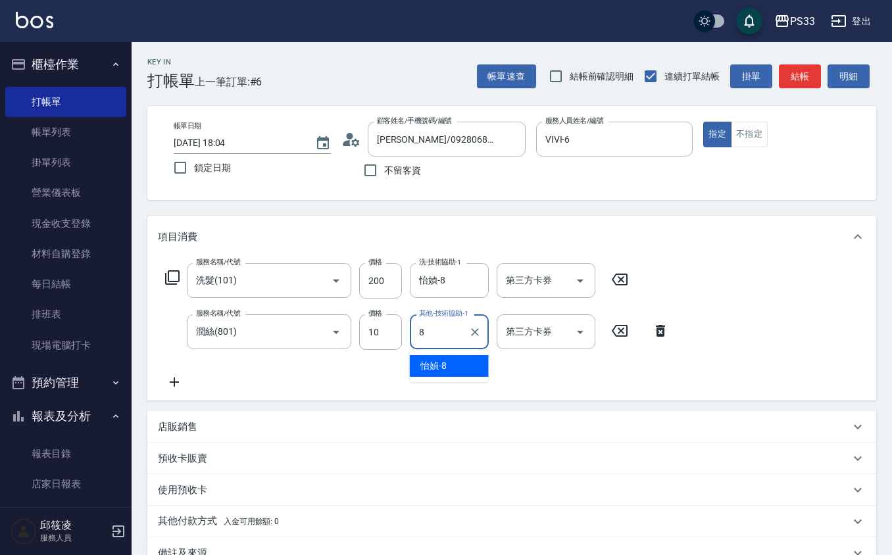
type input "怡媜-8"
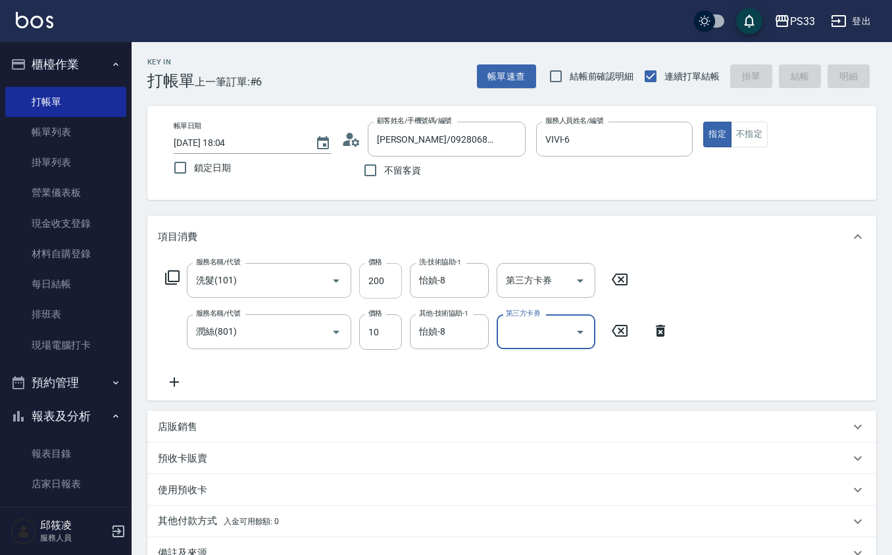
type input "[DATE] 18:05"
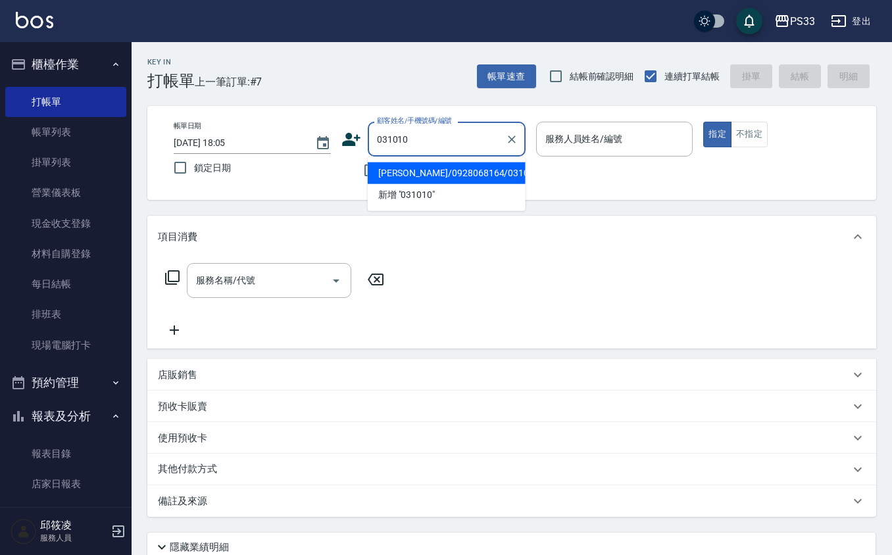
type input "[PERSON_NAME]/0928068164/031010"
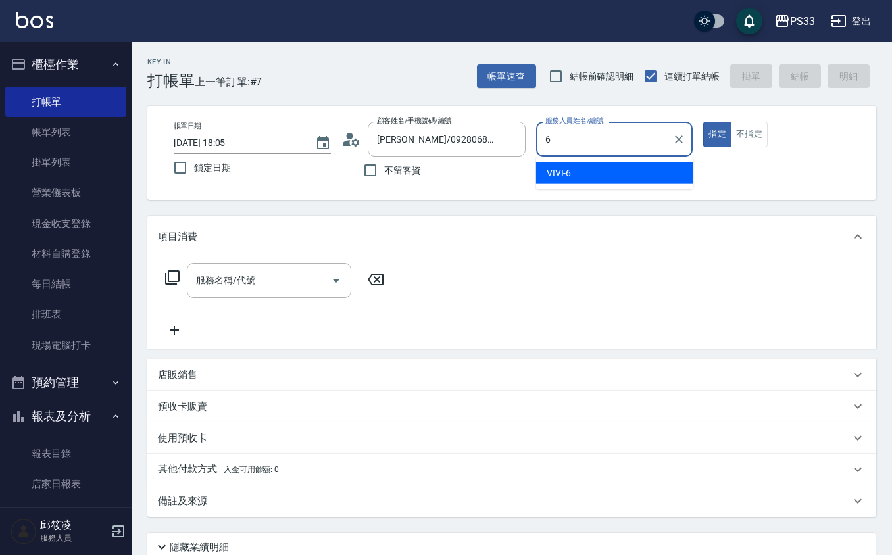
type input "VIVI-6"
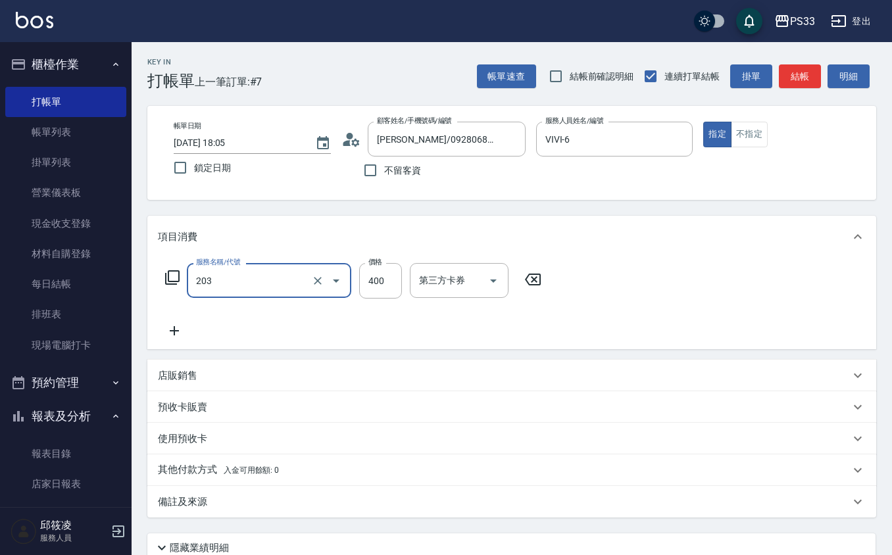
type input "指定單剪(203)"
type input "300"
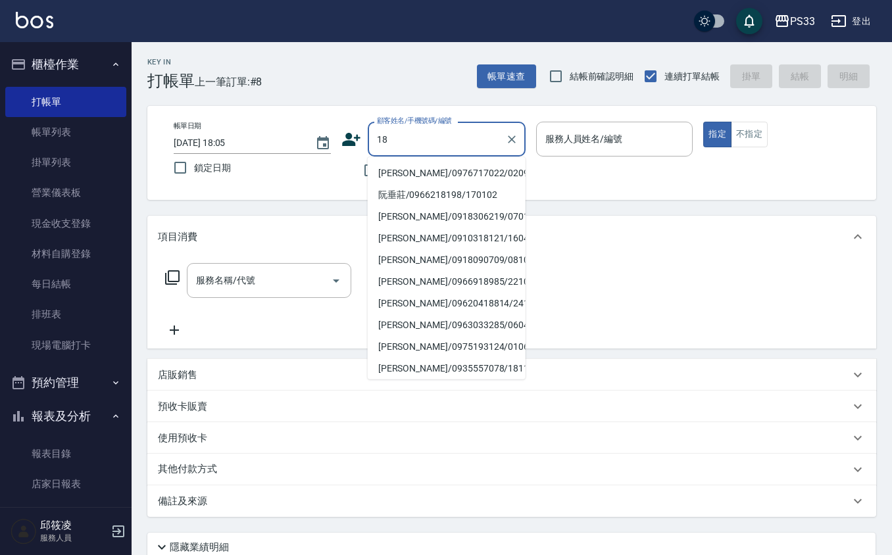
type input "1"
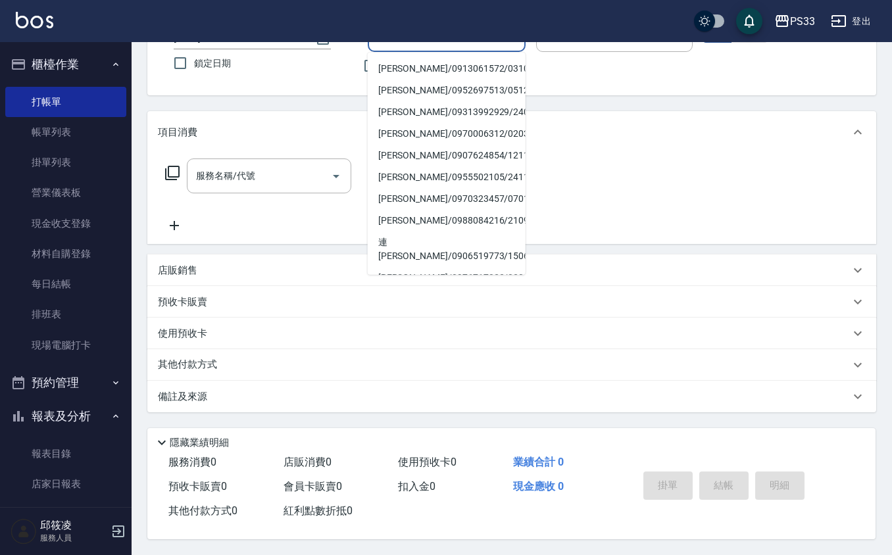
scroll to position [108, 0]
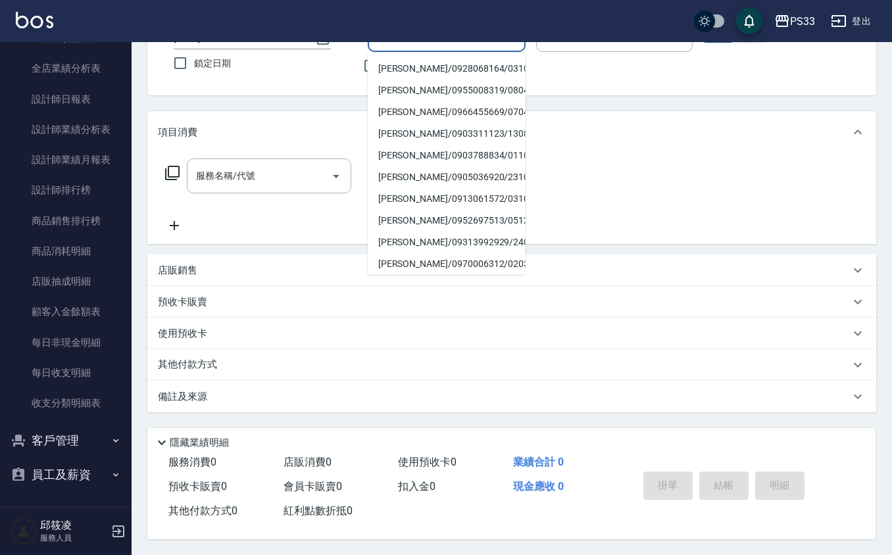
click at [92, 439] on button "客戶管理" at bounding box center [65, 441] width 121 height 34
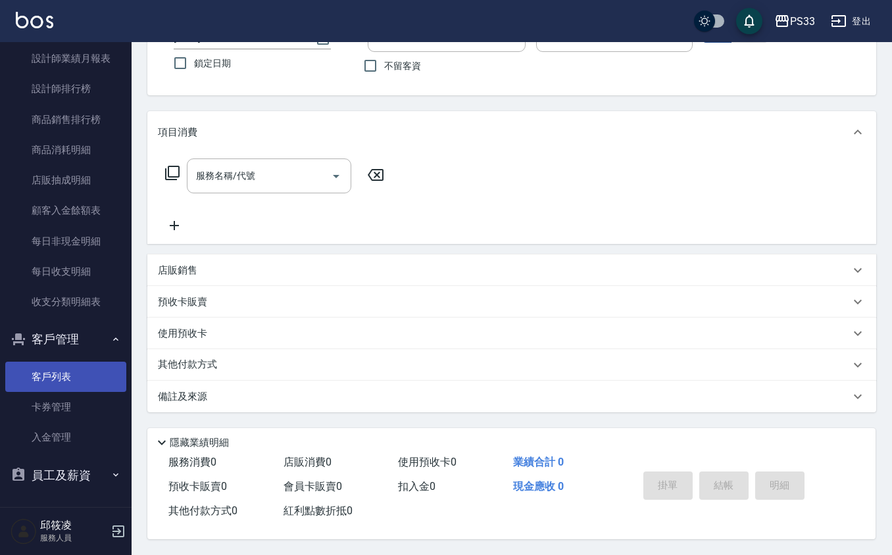
scroll to position [670, 0]
click at [91, 374] on link "客戶列表" at bounding box center [65, 376] width 121 height 30
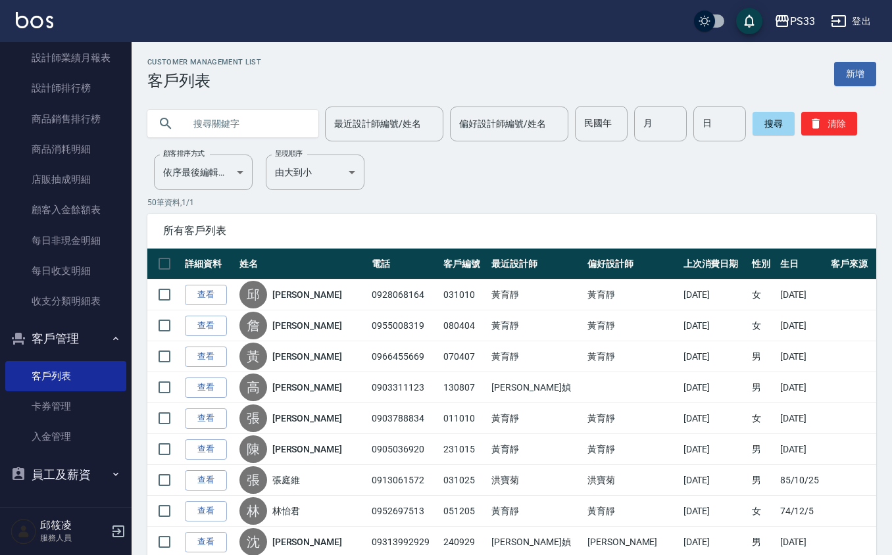
click at [258, 111] on input "text" at bounding box center [246, 124] width 124 height 36
type input "2"
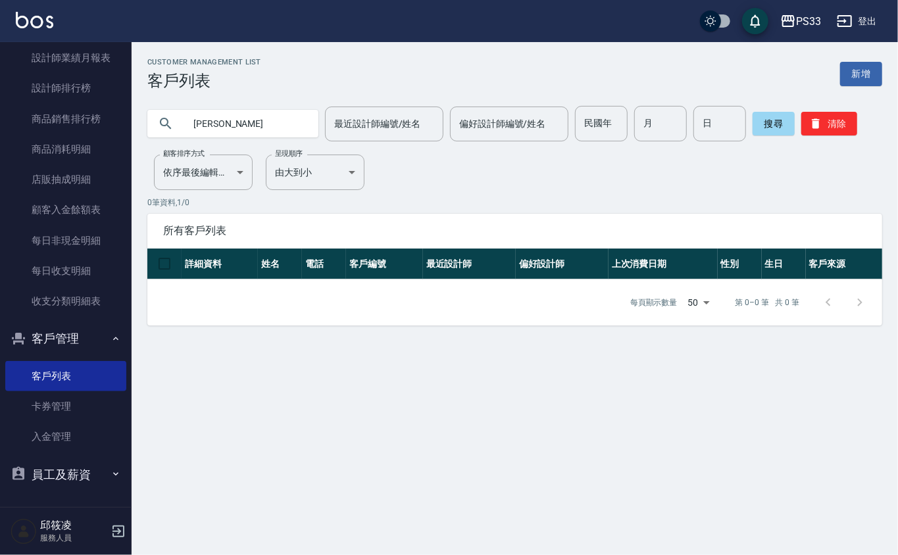
type input "[PERSON_NAME]"
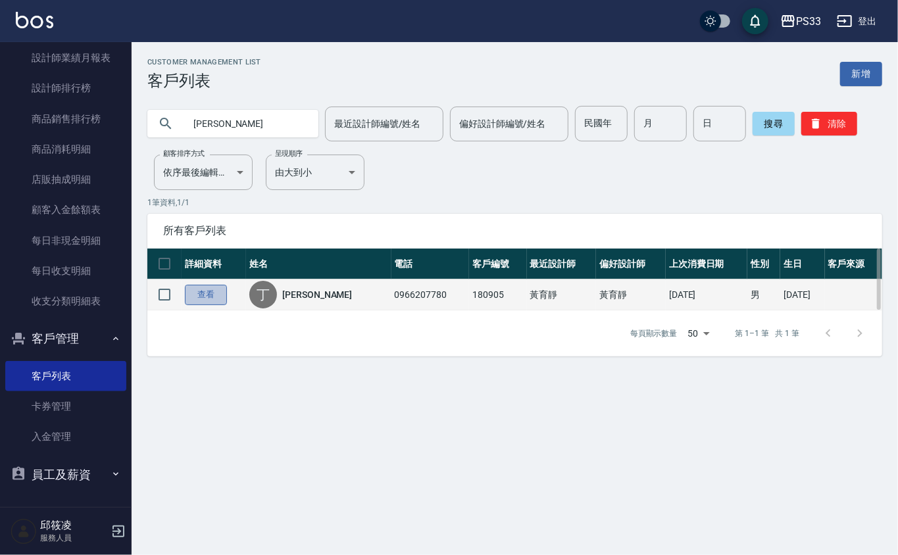
click at [213, 293] on link "查看" at bounding box center [206, 295] width 42 height 20
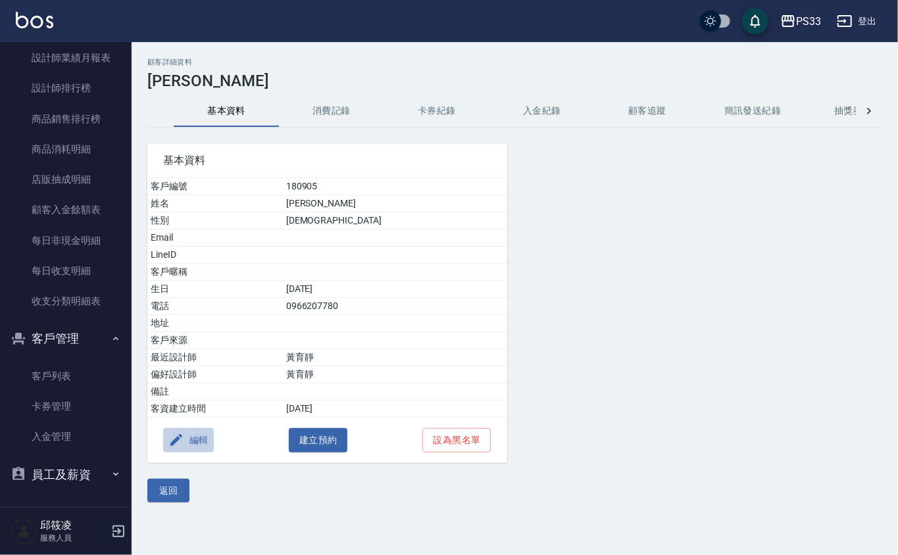
click at [187, 442] on button "編輯" at bounding box center [188, 440] width 51 height 24
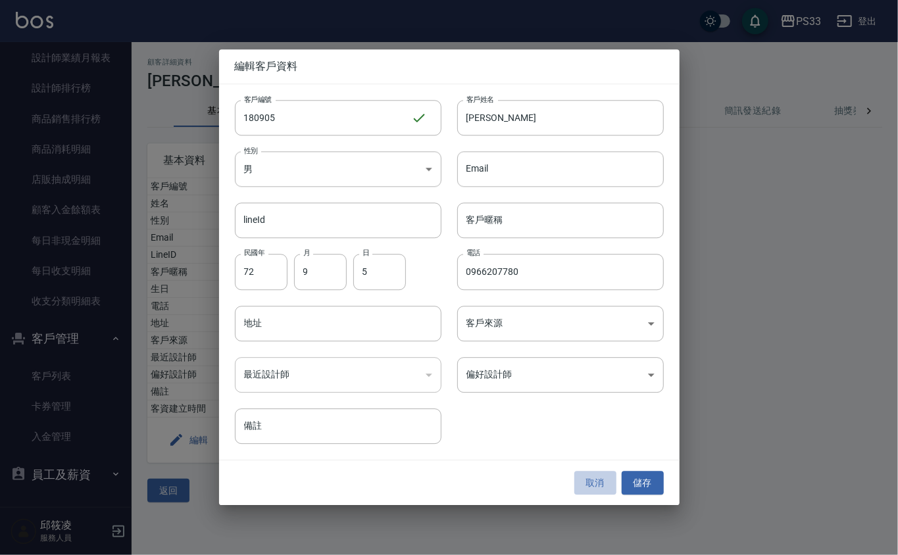
click at [584, 478] on button "取消" at bounding box center [595, 483] width 42 height 24
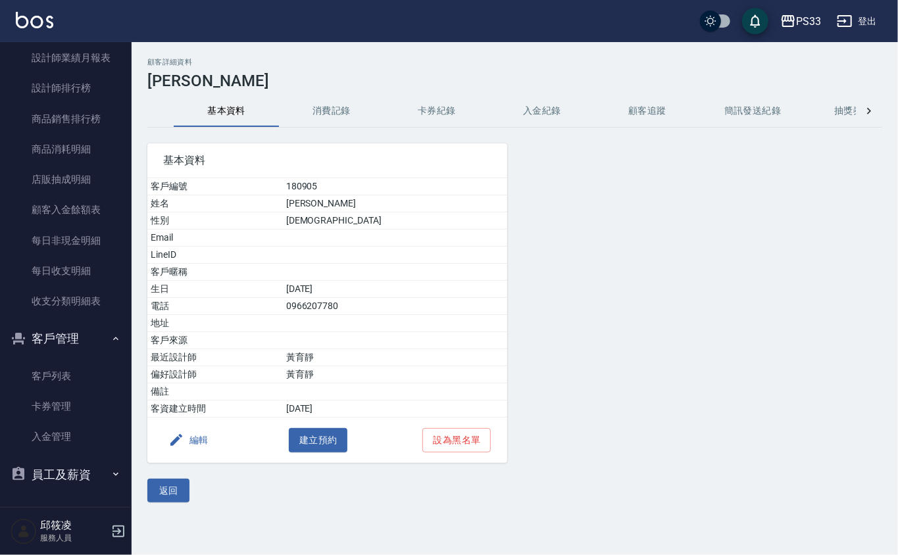
click at [326, 103] on button "消費記錄" at bounding box center [331, 111] width 105 height 32
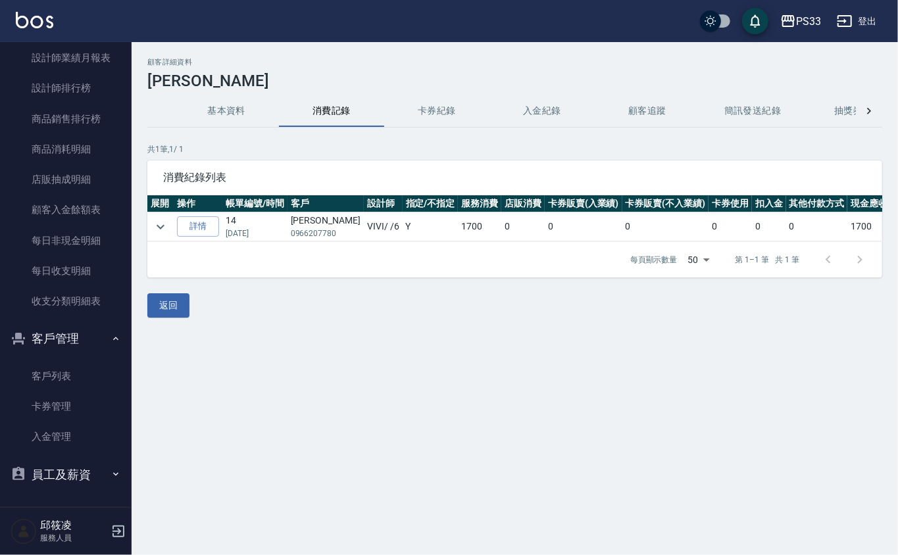
click at [208, 222] on link "詳情" at bounding box center [198, 226] width 42 height 20
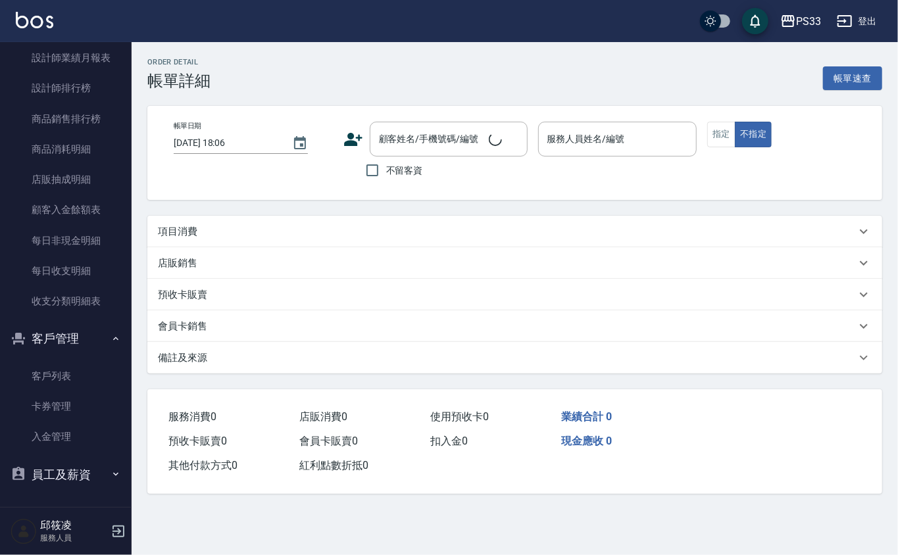
type input "[DATE] 17:19"
type input "VIVI-6"
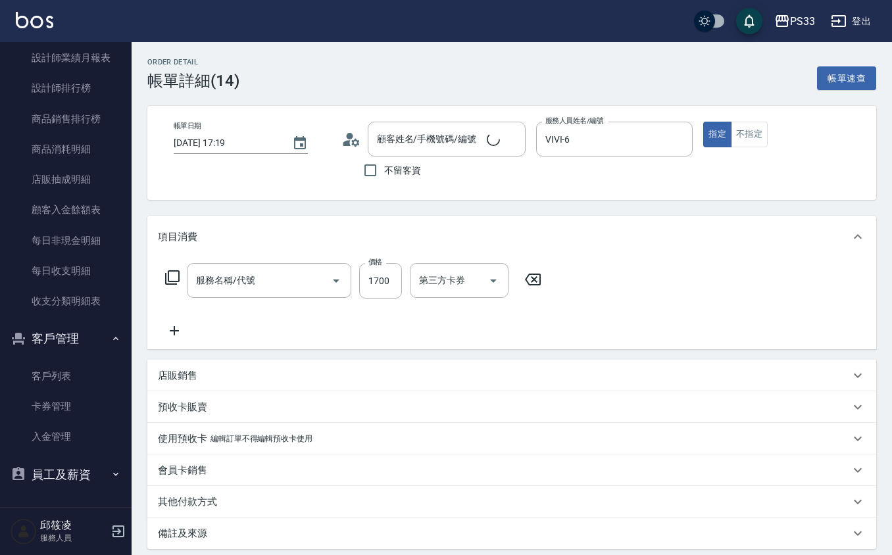
type input "[PERSON_NAME]/0966207780/180905"
type input "設計燙髮(302)"
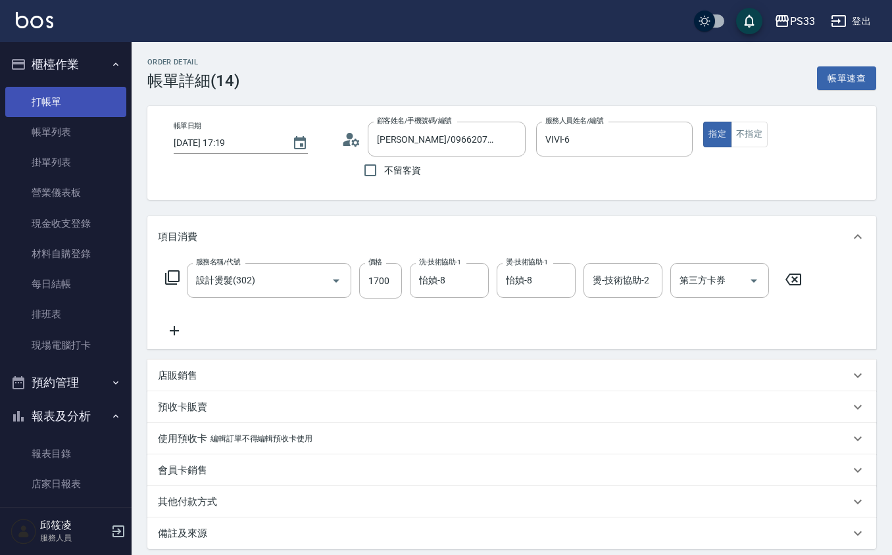
click at [72, 98] on link "打帳單" at bounding box center [65, 102] width 121 height 30
